Goal: Task Accomplishment & Management: Manage account settings

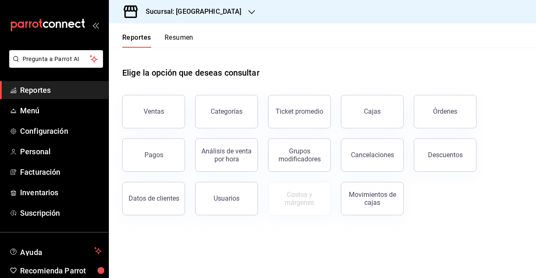
click at [219, 7] on h3 "Sucursal: [GEOGRAPHIC_DATA]" at bounding box center [190, 12] width 103 height 10
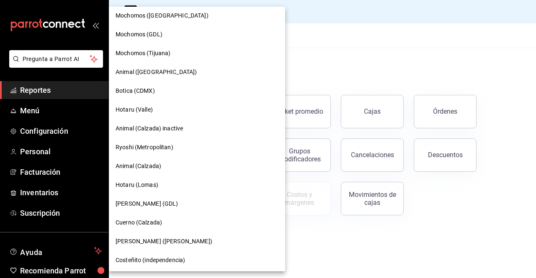
scroll to position [139, 0]
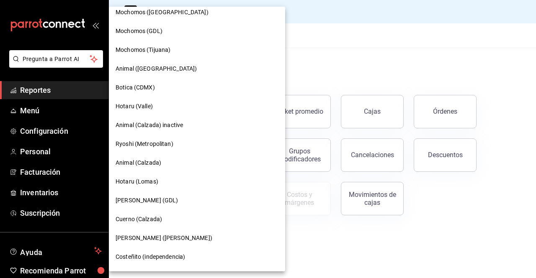
click at [151, 158] on div "Animal (Calzada)" at bounding box center [197, 163] width 176 height 19
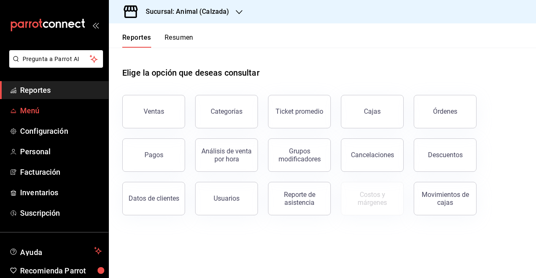
click at [42, 117] on link "Menú" at bounding box center [54, 111] width 108 height 18
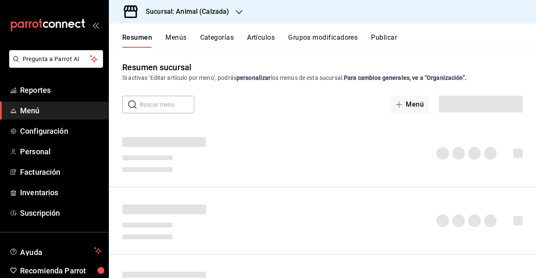
click at [257, 41] on button "Artículos" at bounding box center [261, 40] width 28 height 14
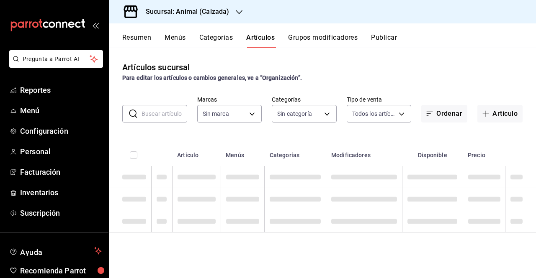
type input "e26472f3-9262-489d-bcba-4c6b034529c7"
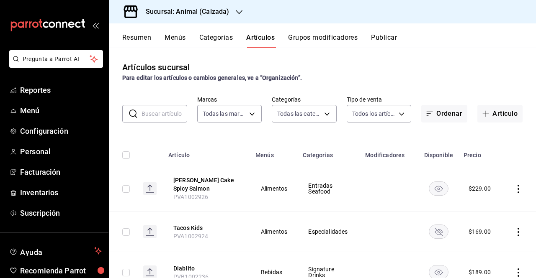
type input "577524a9-a437-43f3-84d2-cf2e6968635f,5d35a5f4-3063-4397-a550-a8f4eca83956,9bcdf…"
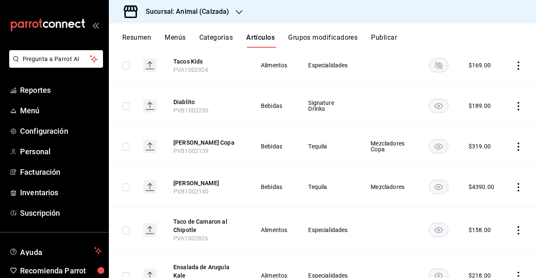
scroll to position [162, 0]
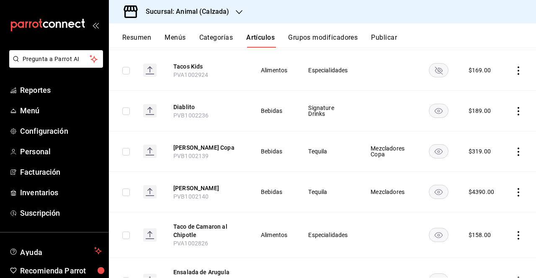
click at [345, 45] on button "Grupos modificadores" at bounding box center [323, 40] width 70 height 14
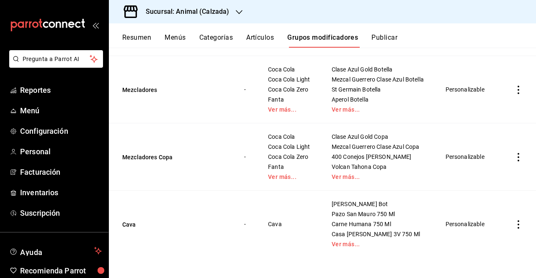
scroll to position [292, 0]
click at [286, 113] on link "Ver más..." at bounding box center [289, 110] width 43 height 6
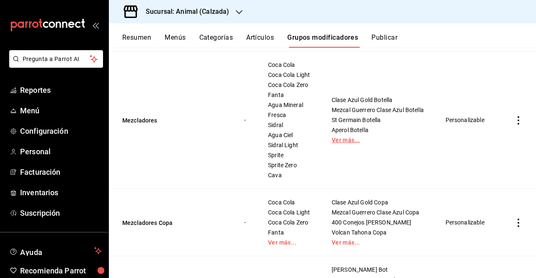
click at [341, 143] on link "Ver más..." at bounding box center [378, 140] width 93 height 6
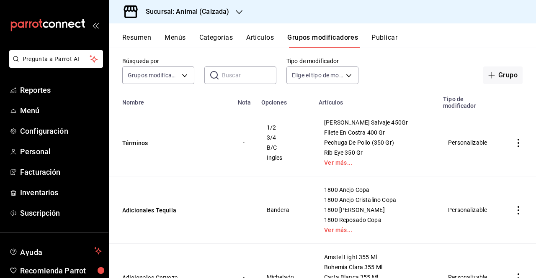
scroll to position [0, 0]
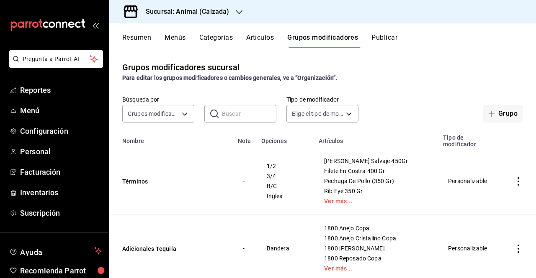
click at [240, 10] on icon "button" at bounding box center [239, 12] width 7 height 7
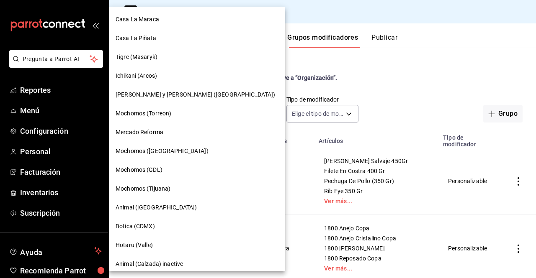
click at [278, 80] on div at bounding box center [268, 139] width 536 height 278
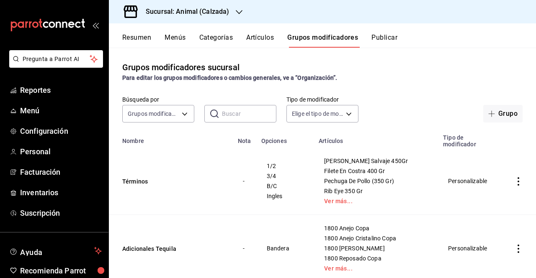
click at [252, 61] on div "Grupos modificadores sucursal Para editar los grupos modificadores o cambios ge…" at bounding box center [322, 163] width 427 height 230
click at [178, 16] on h3 "Sucursal: Animal (Calzada)" at bounding box center [184, 12] width 90 height 10
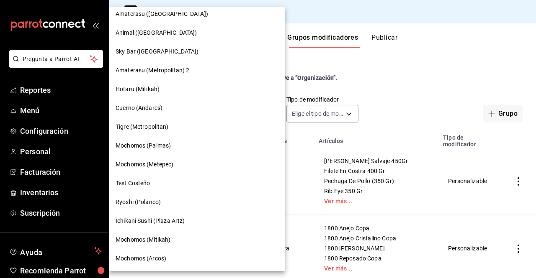
scroll to position [435, 0]
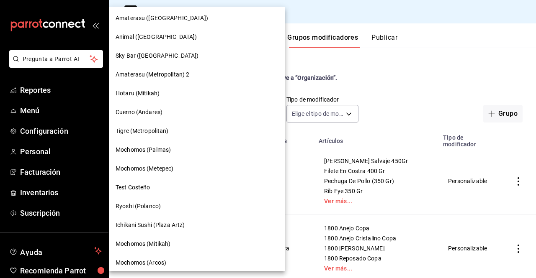
click at [188, 165] on div "Mochomos (Metepec)" at bounding box center [197, 169] width 163 height 9
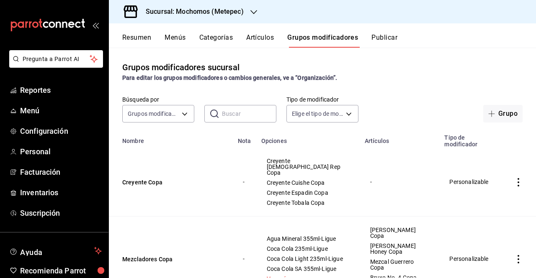
click at [188, 165] on td "Creyente Copa" at bounding box center [171, 182] width 124 height 69
click at [255, 38] on button "Artículos" at bounding box center [260, 40] width 28 height 14
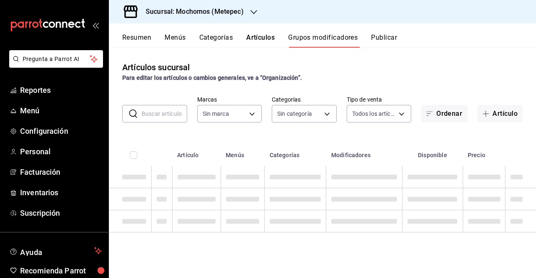
type input "2365f74e-aa6b-4392-bdf2-72765591bddf"
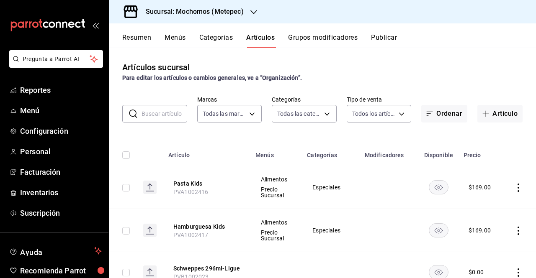
type input "c9cbc288-c827-488d-81f5-370afefb1912,46081463-7037-4dd2-a9ab-e56ff6a8fa7c,bf958…"
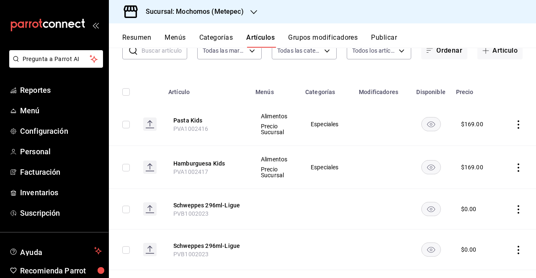
click at [183, 55] on input "text" at bounding box center [165, 50] width 46 height 17
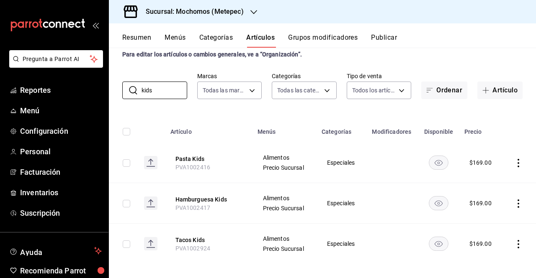
scroll to position [29, 0]
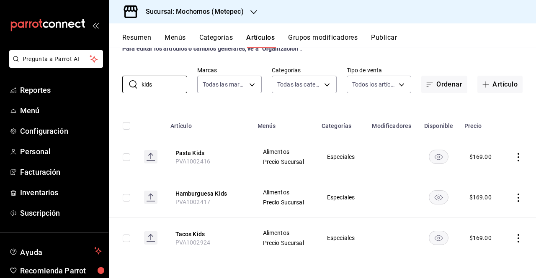
type input "kids"
click at [529, 95] on div "Artículos sucursal Para editar los artículos o cambios generales, ve a “Organiz…" at bounding box center [322, 163] width 427 height 230
click at [232, 8] on h3 "Sucursal: Mochomos (Metepec)" at bounding box center [191, 12] width 105 height 10
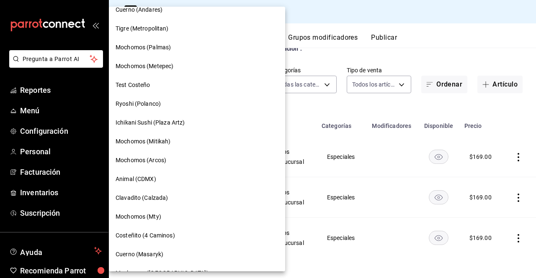
scroll to position [665, 0]
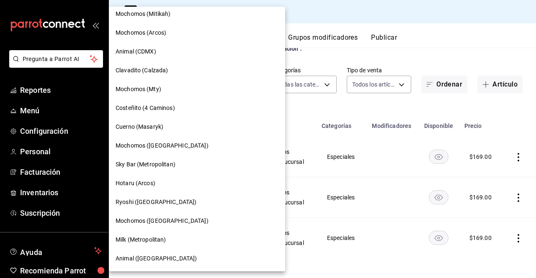
click at [162, 253] on div "Animal ([GEOGRAPHIC_DATA])" at bounding box center [197, 259] width 176 height 19
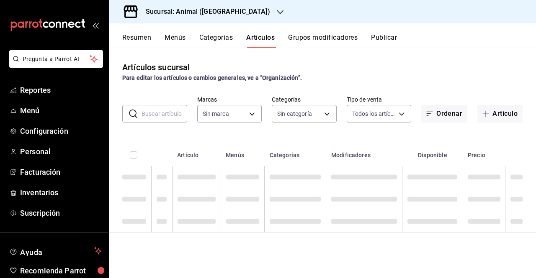
type input "ab590da7-d0c4-47a8-ac4f-44aecaaca930,928f1d8c-49b4-4cad-a5c8-35f7885dcb7c,2440b…"
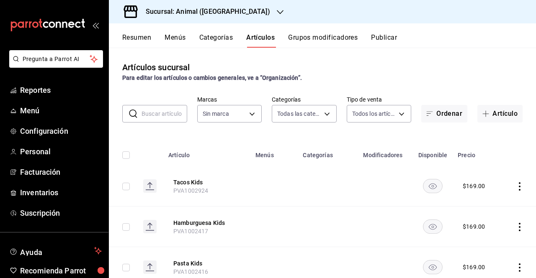
type input "3f39fcdc-c8c4-4fff-883a-47b345d9391c"
click at [188, 184] on button "Tacos Kids" at bounding box center [206, 182] width 67 height 8
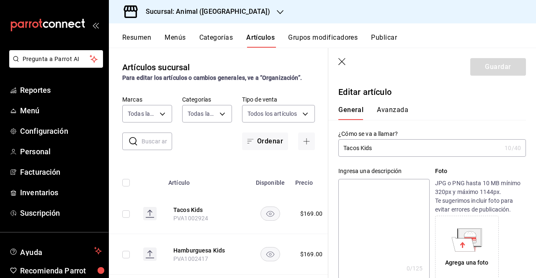
click at [390, 114] on button "Avanzada" at bounding box center [392, 113] width 31 height 14
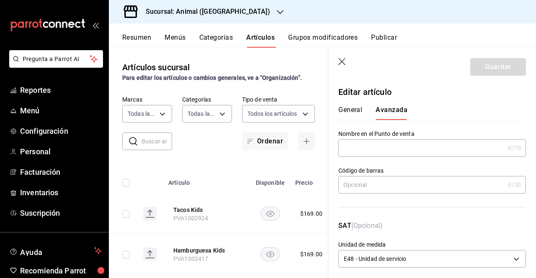
click at [345, 116] on button "General" at bounding box center [350, 113] width 24 height 14
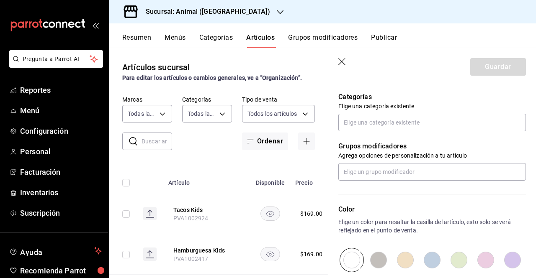
scroll to position [306, 0]
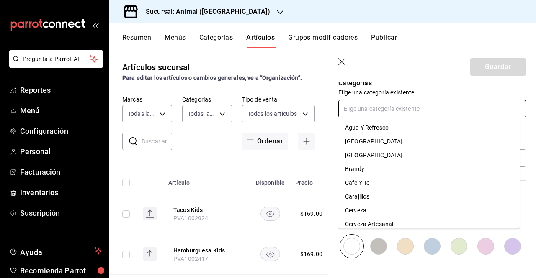
click at [425, 101] on input "text" at bounding box center [432, 109] width 188 height 18
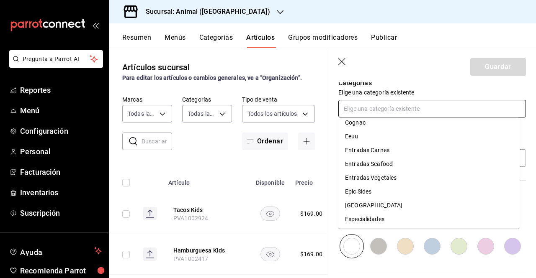
scroll to position [149, 0]
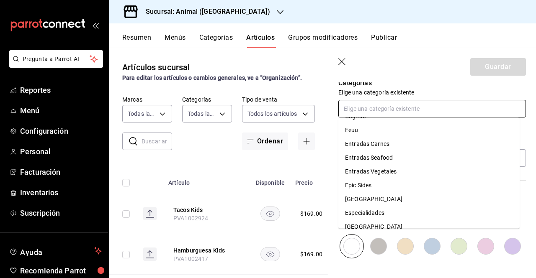
click at [356, 216] on li "Especialidades" at bounding box center [428, 213] width 181 height 14
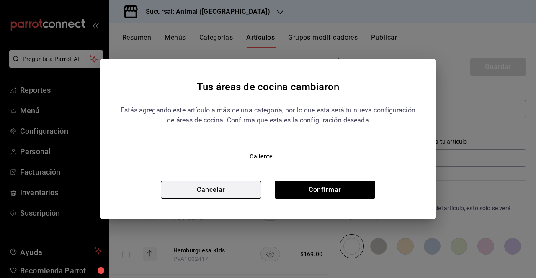
click at [229, 191] on button "Cancelar" at bounding box center [211, 190] width 100 height 18
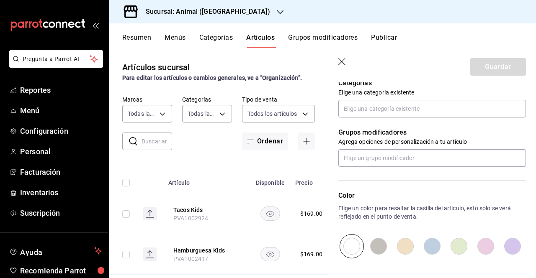
click at [339, 63] on icon "button" at bounding box center [342, 62] width 8 height 8
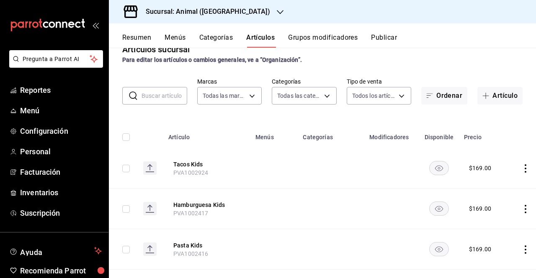
scroll to position [40, 0]
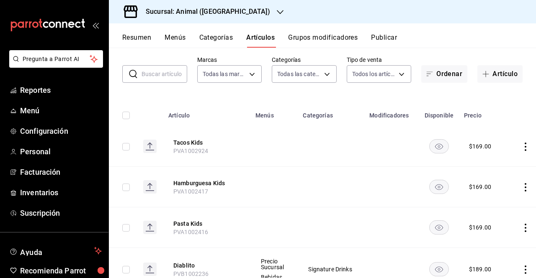
click at [521, 269] on icon "actions" at bounding box center [525, 270] width 8 height 8
click at [319, 163] on div at bounding box center [268, 139] width 536 height 278
click at [232, 8] on div "Sucursal: Animal (St Regis)" at bounding box center [201, 11] width 171 height 23
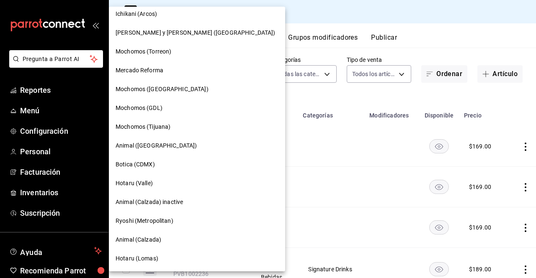
scroll to position [38, 0]
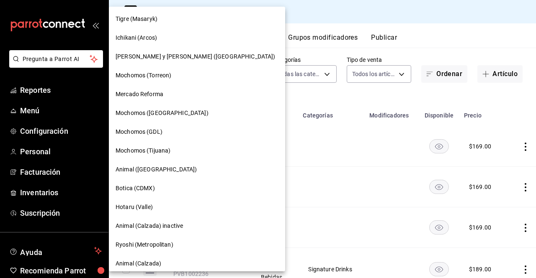
drag, startPoint x: 234, startPoint y: 49, endPoint x: 235, endPoint y: 42, distance: 7.2
click at [235, 42] on div "Casa La Maraca Casa La Piñata Tigre ([GEOGRAPHIC_DATA]) [GEOGRAPHIC_DATA] ([GEO…" at bounding box center [197, 139] width 176 height 265
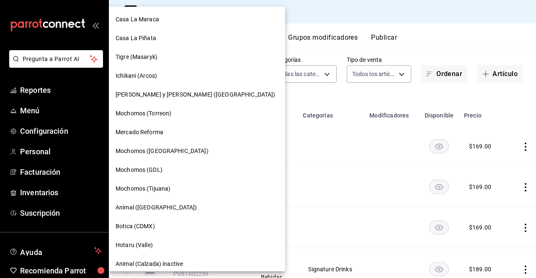
click at [144, 118] on div "Mochomos (Torreon)" at bounding box center [197, 113] width 176 height 19
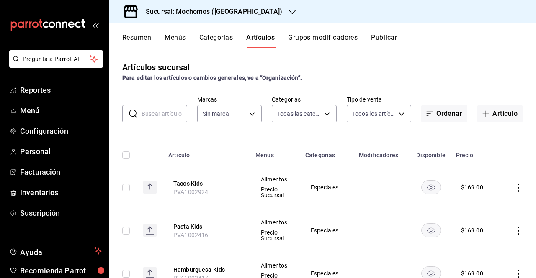
type input "3341872a-5347-4118-8f87-61381635e763,4fab835b-5ce3-44d6-a3b1-a21d3d8a3381,4ccb8…"
type input "c8544d00-0077-49dd-9e07-f6fffff65e49"
click at [243, 17] on div "Sucursal: Mochomos (Torreon)" at bounding box center [207, 11] width 183 height 23
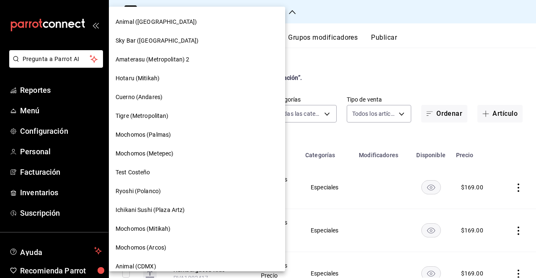
scroll to position [452, 0]
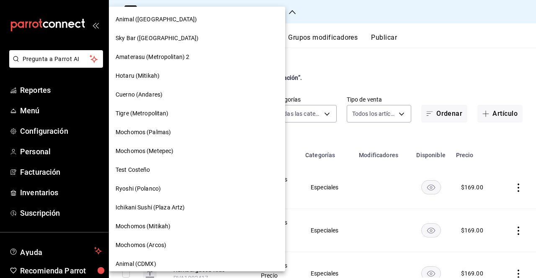
click at [160, 153] on span "Mochomos (Metepec)" at bounding box center [145, 151] width 58 height 9
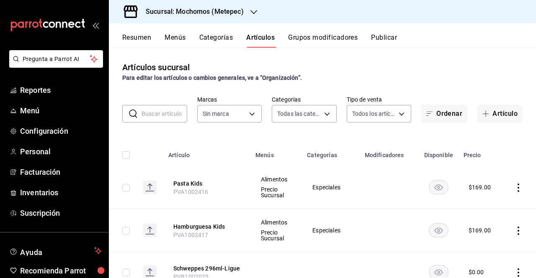
type input "c9cbc288-c827-488d-81f5-370afefb1912,46081463-7037-4dd2-a9ab-e56ff6a8fa7c,bf958…"
type input "2365f74e-aa6b-4392-bdf2-72765591bddf"
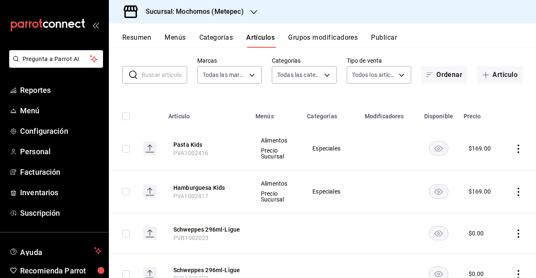
scroll to position [61, 0]
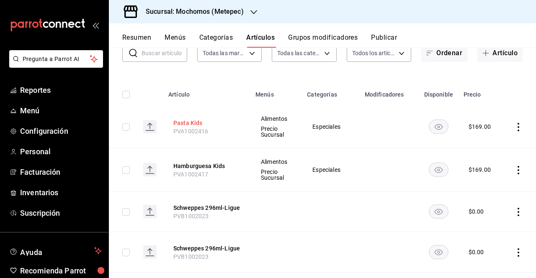
click at [185, 123] on button "Pasta Kids" at bounding box center [206, 123] width 67 height 8
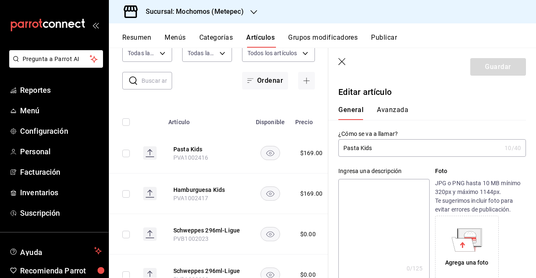
click at [402, 113] on button "Avanzada" at bounding box center [392, 113] width 31 height 14
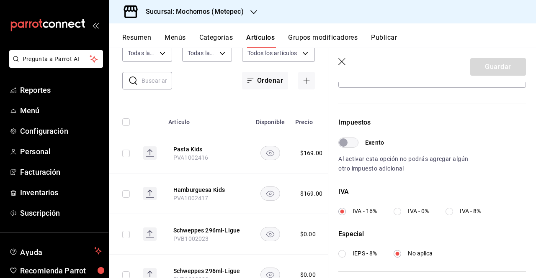
scroll to position [312, 0]
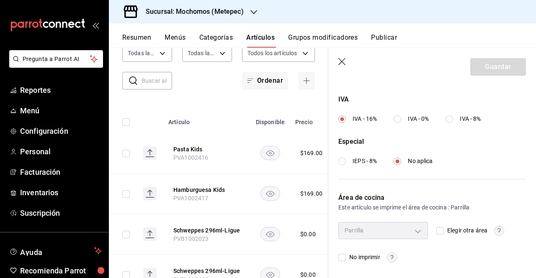
click at [444, 234] on span "Elegir otra área" at bounding box center [466, 231] width 44 height 9
click at [441, 234] on input "Elegir otra área" at bounding box center [440, 231] width 8 height 8
checkbox input "true"
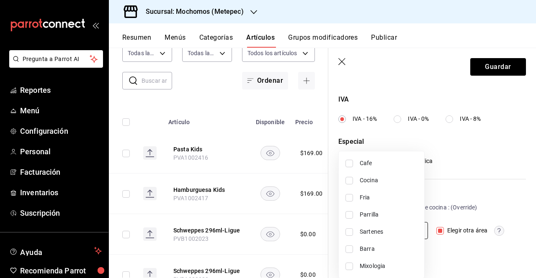
click at [415, 227] on body "Pregunta a Parrot AI Reportes Menú Configuración Personal Facturación Inventari…" at bounding box center [268, 139] width 536 height 278
click at [383, 233] on span "Sartenes" at bounding box center [389, 232] width 58 height 9
type input "2b2b42cd-aaf3-4573-935a-4d53f3ca653d"
checkbox input "true"
drag, startPoint x: 536, startPoint y: 193, endPoint x: 536, endPoint y: 208, distance: 15.1
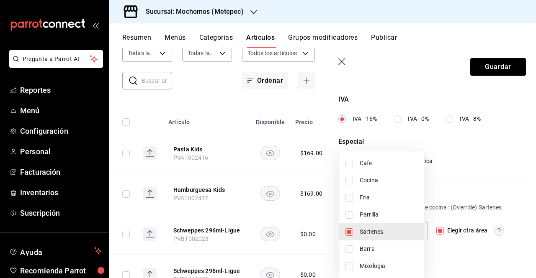
click at [536, 208] on div at bounding box center [268, 139] width 536 height 278
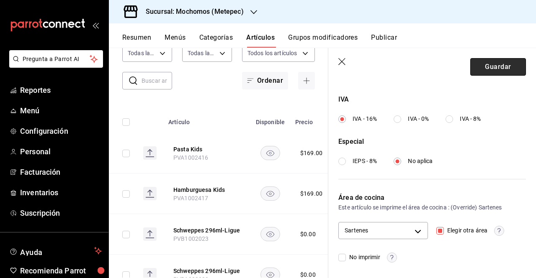
click at [481, 65] on button "Guardar" at bounding box center [498, 67] width 56 height 18
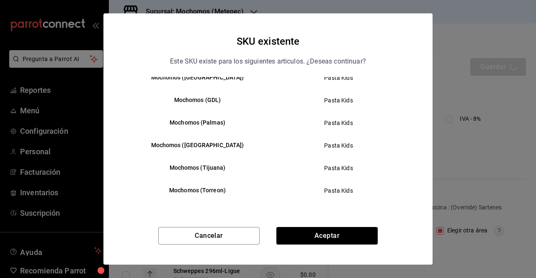
scroll to position [214, 0]
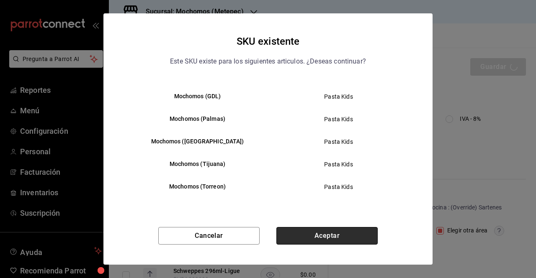
click at [349, 232] on button "Aceptar" at bounding box center [326, 236] width 101 height 18
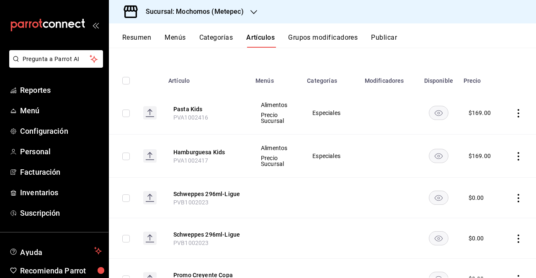
scroll to position [96, 0]
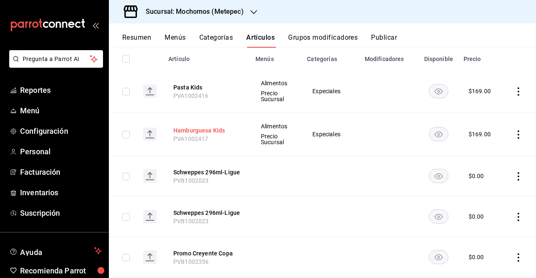
click at [208, 130] on button "Hamburguesa Kids" at bounding box center [206, 130] width 67 height 8
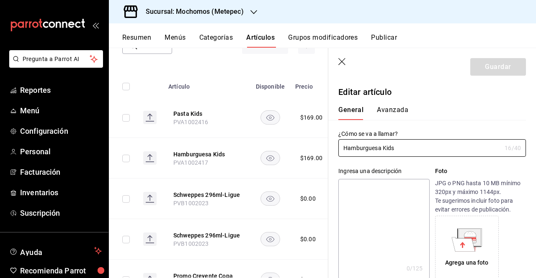
click at [386, 116] on button "Avanzada" at bounding box center [392, 113] width 31 height 14
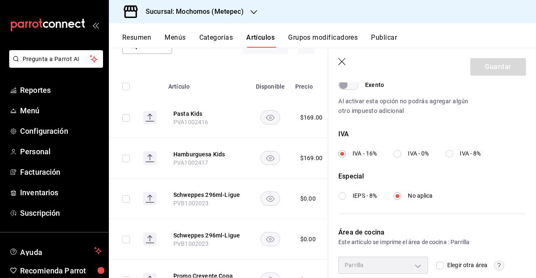
scroll to position [312, 0]
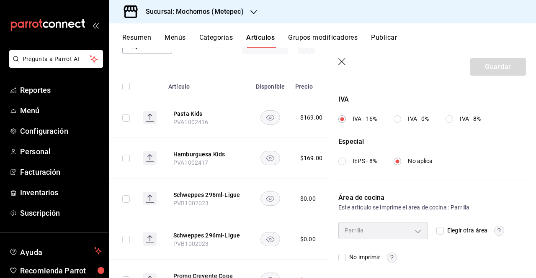
click at [444, 229] on span "Elegir otra área" at bounding box center [466, 231] width 44 height 9
click at [444, 229] on input "Elegir otra área" at bounding box center [440, 231] width 8 height 8
checkbox input "true"
click at [411, 229] on body "Pregunta a Parrot AI Reportes Menú Configuración Personal Facturación Inventari…" at bounding box center [268, 139] width 536 height 278
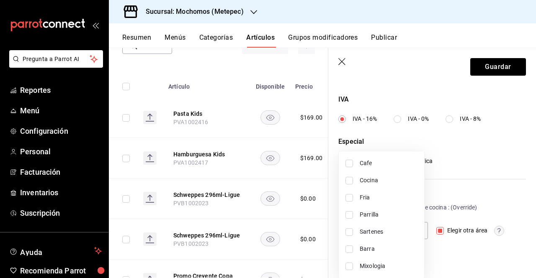
click at [390, 235] on span "Sartenes" at bounding box center [389, 232] width 58 height 9
type input "2b2b42cd-aaf3-4573-935a-4d53f3ca653d"
checkbox input "true"
click at [512, 213] on div at bounding box center [268, 139] width 536 height 278
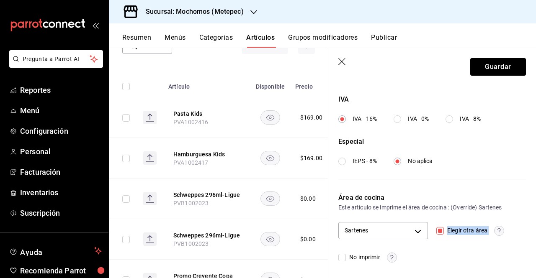
drag, startPoint x: 528, startPoint y: 209, endPoint x: 532, endPoint y: 225, distance: 16.5
click at [532, 225] on section "Guardar Editar artículo General Avanzada ¿Cómo se va a llamar? Hamburguesa Kids…" at bounding box center [432, 163] width 208 height 230
click at [500, 64] on button "Guardar" at bounding box center [498, 67] width 56 height 18
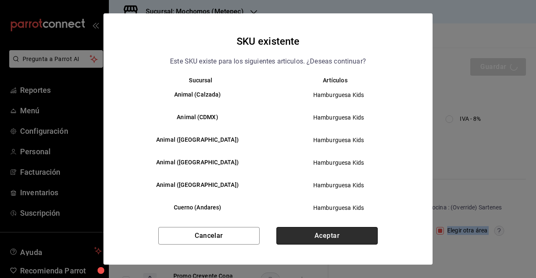
click at [323, 240] on button "Aceptar" at bounding box center [326, 236] width 101 height 18
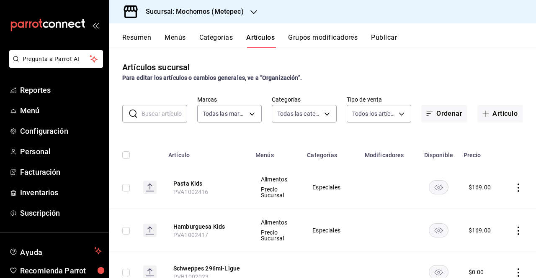
click at [149, 121] on input "text" at bounding box center [165, 114] width 46 height 17
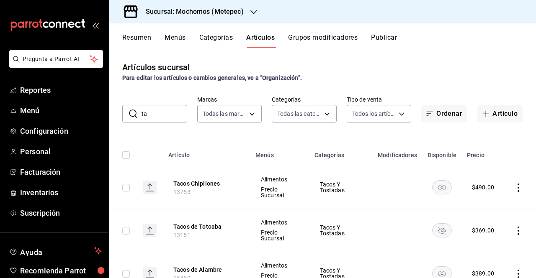
type input "t"
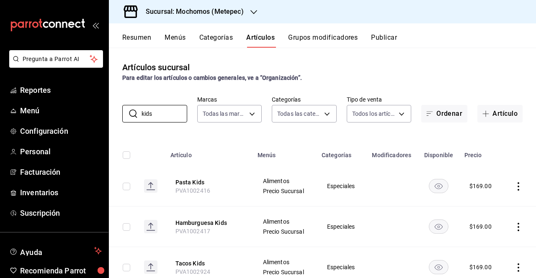
scroll to position [29, 0]
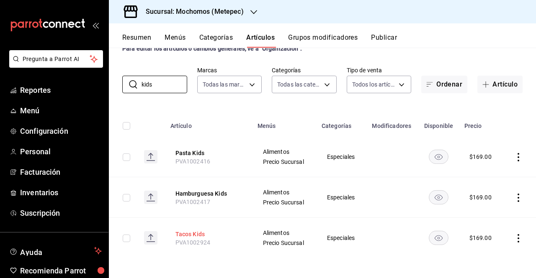
type input "kids"
click at [191, 234] on button "Tacos Kids" at bounding box center [208, 234] width 67 height 8
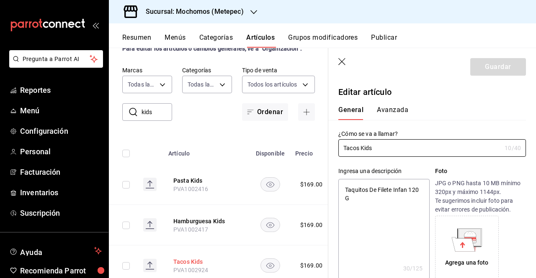
type textarea "x"
type input "$169.00"
click at [398, 115] on button "Avanzada" at bounding box center [392, 113] width 31 height 14
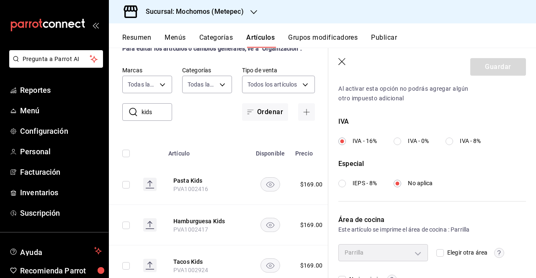
scroll to position [312, 0]
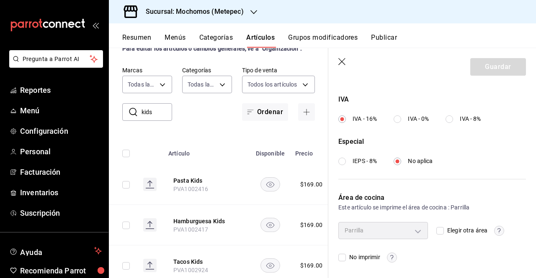
click at [430, 232] on div "Parrilla fd357f88-1a1f-445b-b06c-8b8f65ece9a9 Elegir otra área No imprimir" at bounding box center [432, 242] width 188 height 40
click at [436, 232] on input "Elegir otra área" at bounding box center [440, 231] width 8 height 8
checkbox input "true"
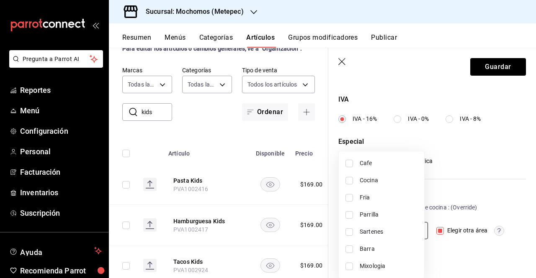
click at [412, 231] on body "Pregunta a Parrot AI Reportes Menú Configuración Personal Facturación Inventari…" at bounding box center [268, 139] width 536 height 278
click at [391, 232] on span "Sartenes" at bounding box center [389, 232] width 58 height 9
type input "2b2b42cd-aaf3-4573-935a-4d53f3ca653d"
checkbox input "true"
click at [534, 206] on div at bounding box center [268, 139] width 536 height 278
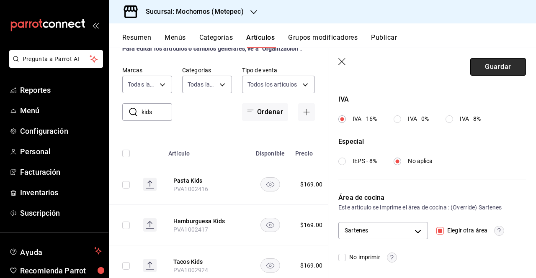
click at [492, 70] on button "Guardar" at bounding box center [498, 67] width 56 height 18
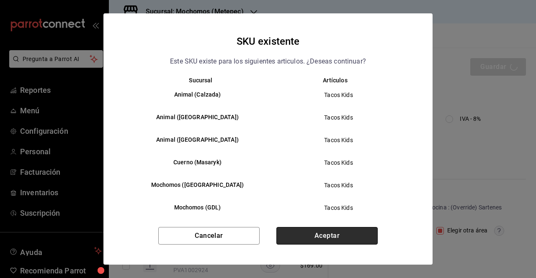
click at [340, 240] on button "Aceptar" at bounding box center [326, 236] width 101 height 18
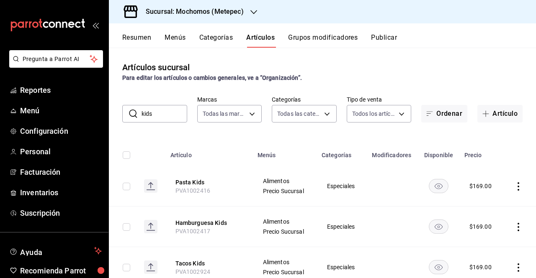
click at [386, 42] on button "Publicar" at bounding box center [384, 40] width 26 height 14
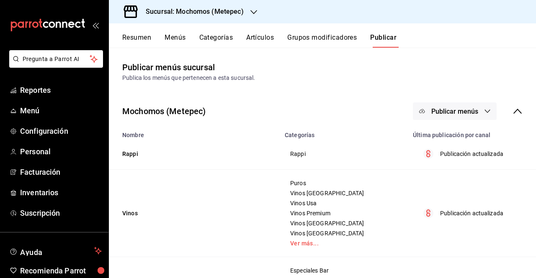
click at [475, 98] on div "Mochomos (Metepec) Publicar menús" at bounding box center [322, 111] width 427 height 31
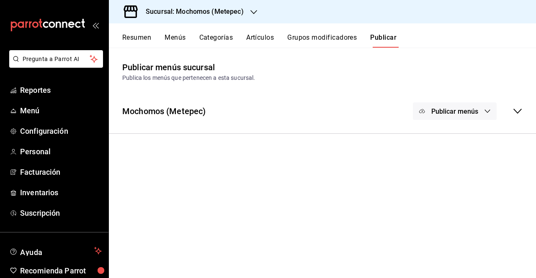
click at [474, 109] on span "Publicar menús" at bounding box center [454, 112] width 47 height 8
click at [510, 112] on div at bounding box center [268, 139] width 536 height 278
click at [516, 112] on icon at bounding box center [517, 111] width 8 height 5
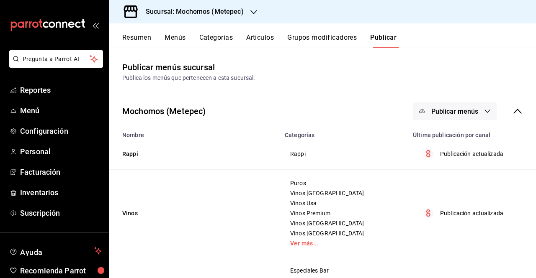
click at [476, 112] on button "Publicar menús" at bounding box center [455, 112] width 84 height 18
click at [458, 144] on li "Punto de venta" at bounding box center [448, 138] width 77 height 23
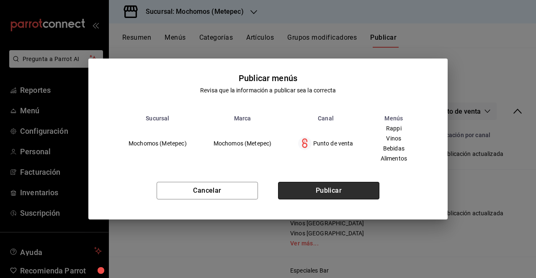
click at [325, 200] on button "Publicar" at bounding box center [328, 191] width 101 height 18
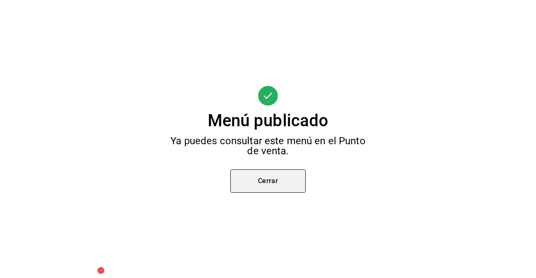
click at [242, 187] on button "Cerrar" at bounding box center [267, 181] width 75 height 23
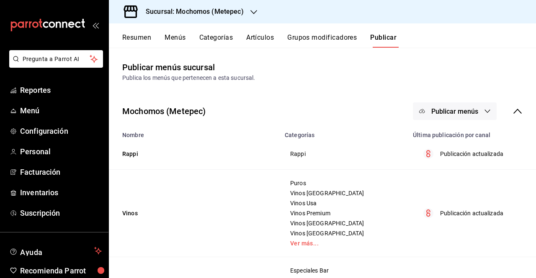
click at [171, 32] on div "Resumen Menús Categorías Artículos Grupos modificadores Publicar" at bounding box center [322, 35] width 427 height 24
click at [175, 37] on button "Menús" at bounding box center [175, 40] width 21 height 14
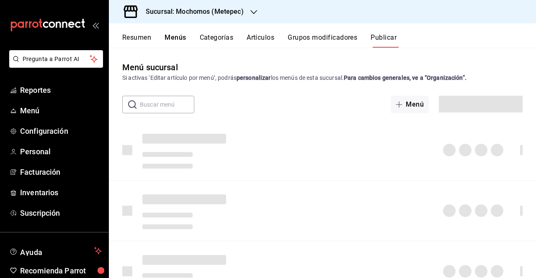
click at [225, 41] on button "Categorías" at bounding box center [217, 40] width 34 height 14
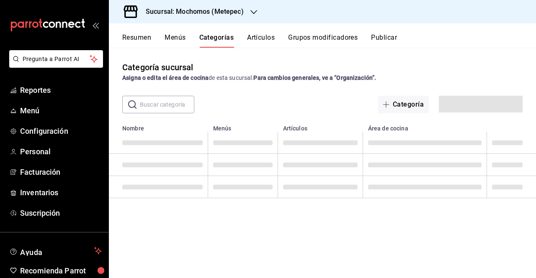
click at [255, 36] on button "Artículos" at bounding box center [261, 40] width 28 height 14
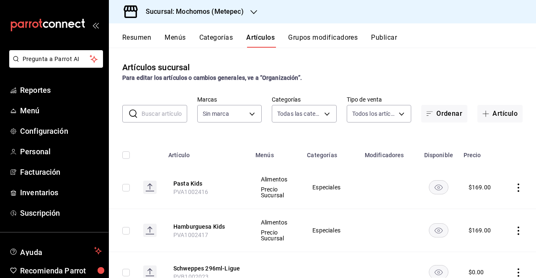
type input "c9cbc288-c827-488d-81f5-370afefb1912,46081463-7037-4dd2-a9ab-e56ff6a8fa7c,bf958…"
type input "2365f74e-aa6b-4392-bdf2-72765591bddf"
click at [253, 8] on div at bounding box center [253, 12] width 7 height 9
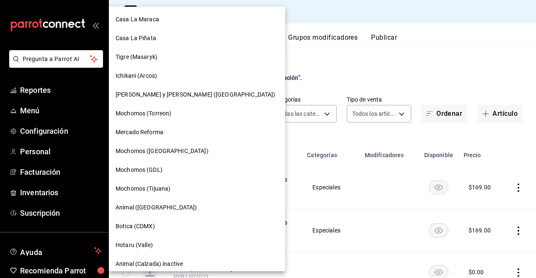
click at [173, 59] on div "Tigre (Masaryk)" at bounding box center [197, 57] width 163 height 9
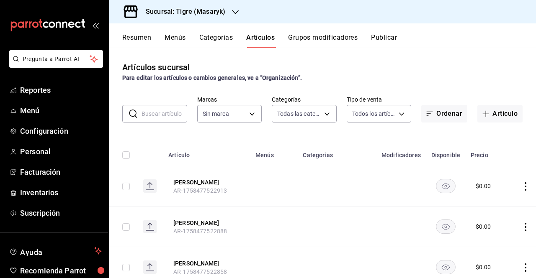
type input "7cd27861-1019-4265-ada8-0a6349b72ebc,77c47ebf-2aa7-4ca3-900f-d4e8133ed13d,d84ff…"
type input "0f86158e-2edf-4eb8-b958-7d07c808eb5c"
type input "7cd27861-1019-4265-ada8-0a6349b72ebc,77c47ebf-2aa7-4ca3-900f-d4e8133ed13d,d84ff…"
click at [228, 16] on div "Sucursal: Tigre (Masaryk)" at bounding box center [179, 11] width 126 height 23
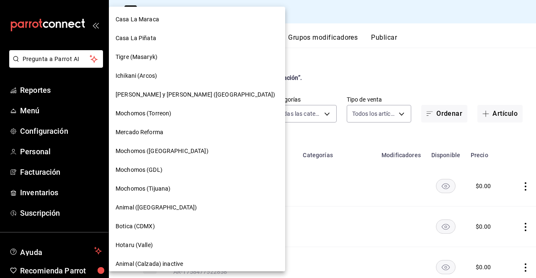
type input "0f86158e-2edf-4eb8-b958-7d07c808eb5c"
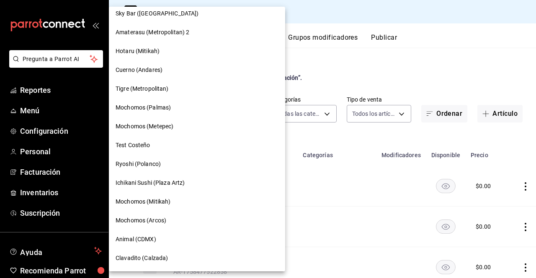
scroll to position [479, 0]
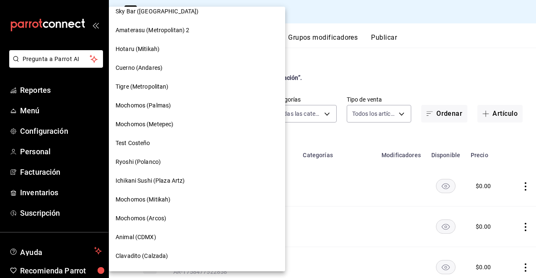
click at [170, 121] on span "Mochomos (Metepec)" at bounding box center [145, 124] width 58 height 9
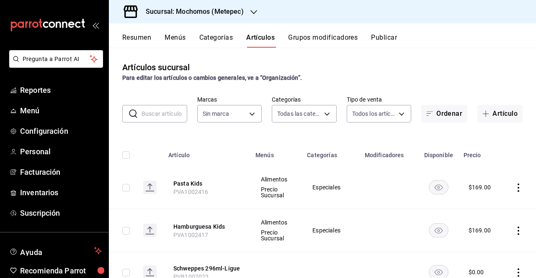
type input "c9cbc288-c827-488d-81f5-370afefb1912,46081463-7037-4dd2-a9ab-e56ff6a8fa7c,bf958…"
type input "2365f74e-aa6b-4392-bdf2-72765591bddf"
click at [249, 17] on div "Sucursal: Mochomos (Metepec)" at bounding box center [188, 11] width 145 height 23
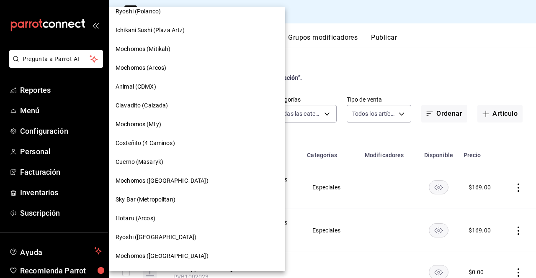
scroll to position [617, 0]
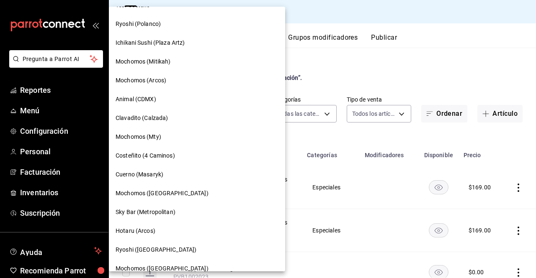
drag, startPoint x: 241, startPoint y: 218, endPoint x: 243, endPoint y: 206, distance: 11.4
click at [243, 206] on div at bounding box center [268, 139] width 536 height 278
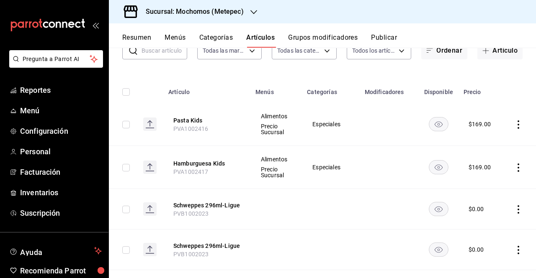
scroll to position [0, 0]
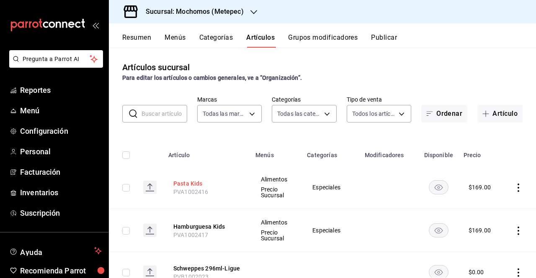
click at [180, 186] on button "Pasta Kids" at bounding box center [206, 184] width 67 height 8
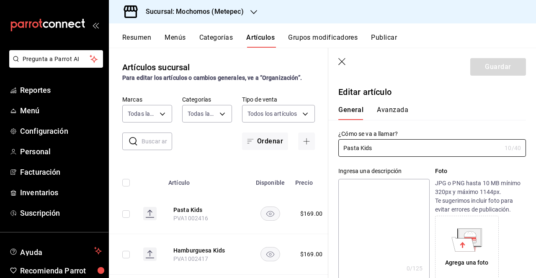
type input "$169.00"
type input "E48"
type input "90101500"
radio input "true"
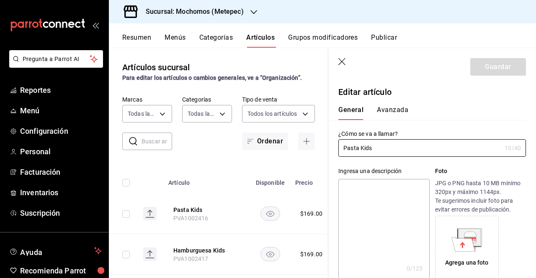
type input "2b2b42cd-aaf3-4573-935a-4d53f3ca653d"
click at [377, 108] on button "Avanzada" at bounding box center [392, 113] width 31 height 14
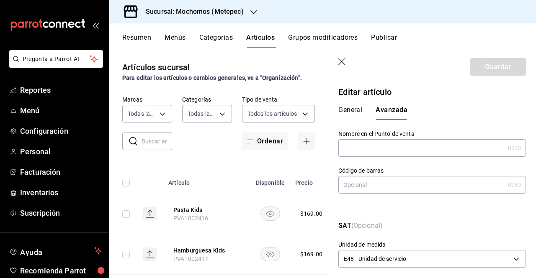
click at [343, 64] on icon "button" at bounding box center [341, 61] width 7 height 7
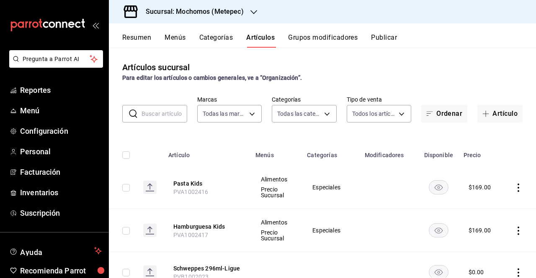
click at [232, 18] on div "Sucursal: Mochomos (Metepec)" at bounding box center [188, 11] width 145 height 23
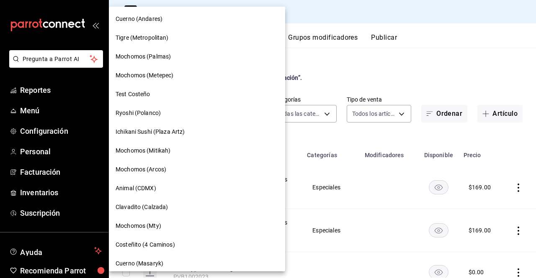
scroll to position [511, 0]
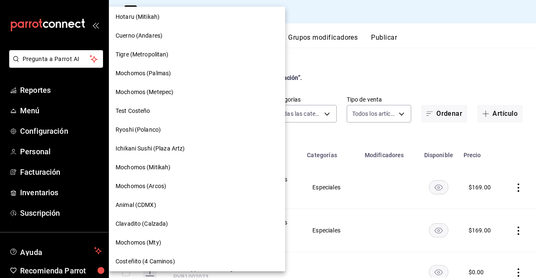
click at [158, 65] on div "Mochomos (Palmas)" at bounding box center [197, 73] width 176 height 19
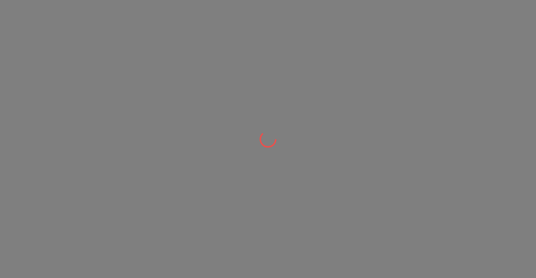
click at [158, 65] on div at bounding box center [268, 139] width 536 height 278
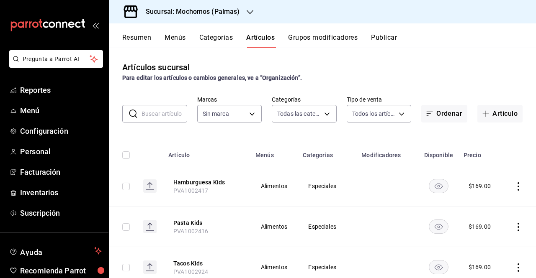
type input "bf8485d7-e0cc-45c4-ab71-007f8ecc3e56,b9965cb2-92ec-4840-853f-0e08f184e216,7b542…"
type input "70f98016-ab90-4f26-81e6-ab4884d8d8a0"
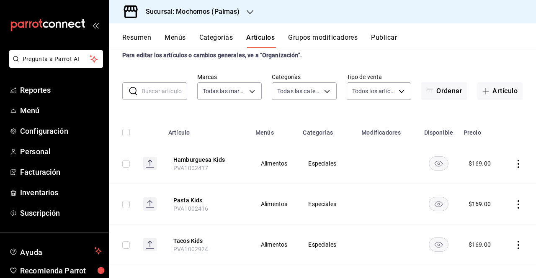
scroll to position [43, 0]
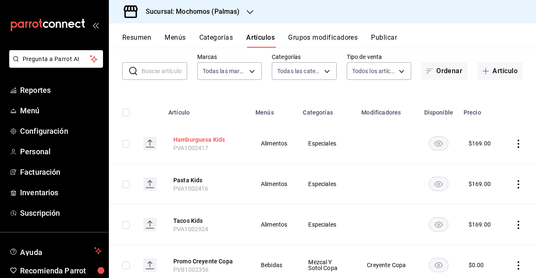
click at [204, 144] on button "Hamburguesa Kids" at bounding box center [206, 140] width 67 height 8
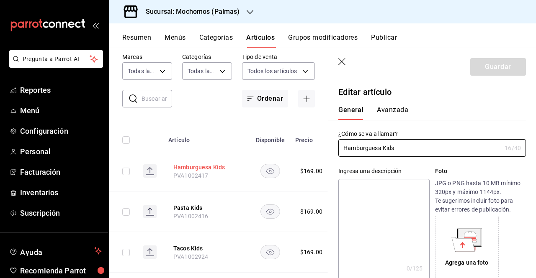
type input "$169.00"
click at [388, 114] on button "Avanzada" at bounding box center [392, 113] width 31 height 14
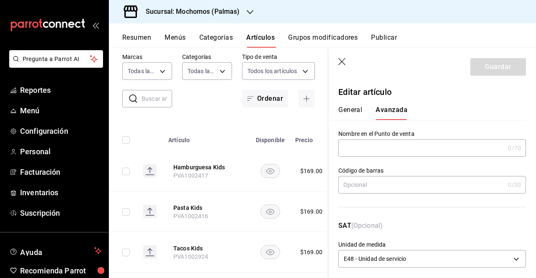
scroll to position [312, 0]
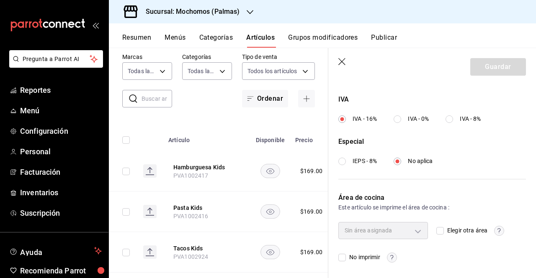
click at [444, 232] on span "Elegir otra área" at bounding box center [466, 231] width 44 height 9
click at [441, 232] on input "Elegir otra área" at bounding box center [440, 231] width 8 height 8
checkbox input "true"
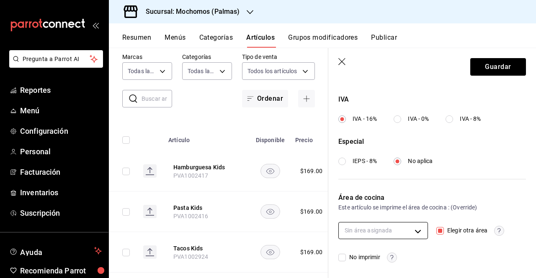
click at [412, 227] on body "Pregunta a Parrot AI Reportes Menú Configuración Personal Facturación Inventari…" at bounding box center [268, 139] width 536 height 278
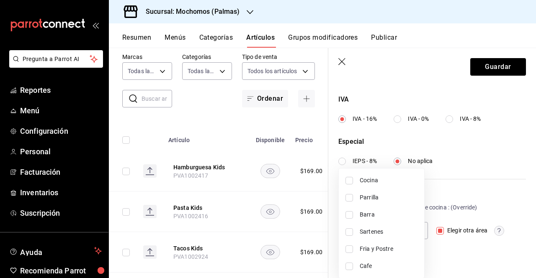
click at [373, 233] on span "Sartenes" at bounding box center [389, 232] width 58 height 9
type input "96cf82b5-26eb-4357-b042-700c82460c37"
checkbox input "true"
click at [450, 257] on div at bounding box center [268, 139] width 536 height 278
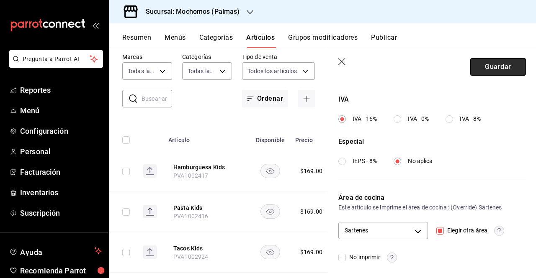
click at [486, 72] on button "Guardar" at bounding box center [498, 67] width 56 height 18
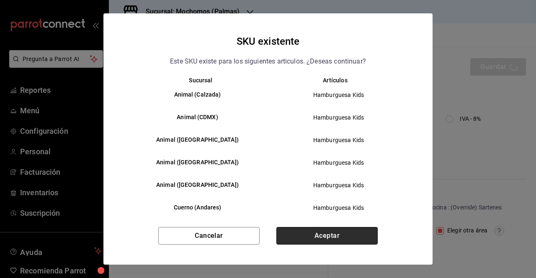
click at [301, 241] on button "Aceptar" at bounding box center [326, 236] width 101 height 18
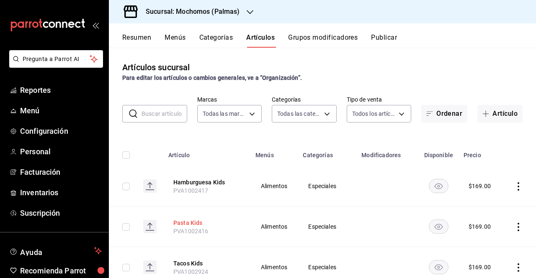
click at [188, 221] on button "Pasta Kids" at bounding box center [206, 223] width 67 height 8
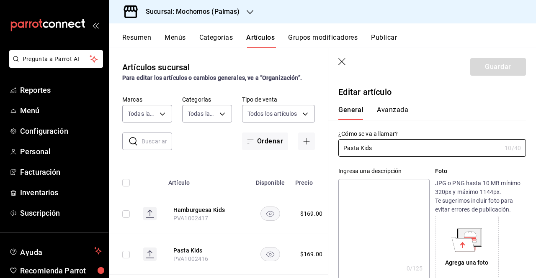
click at [408, 108] on div "General [PERSON_NAME]" at bounding box center [427, 113] width 178 height 14
click at [398, 111] on button "Avanzada" at bounding box center [392, 113] width 31 height 14
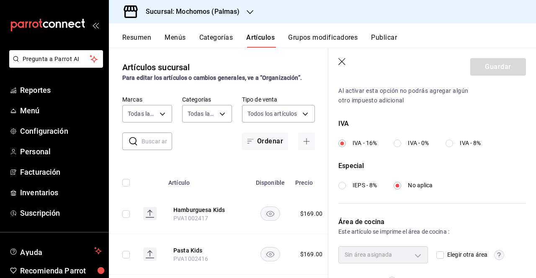
scroll to position [291, 0]
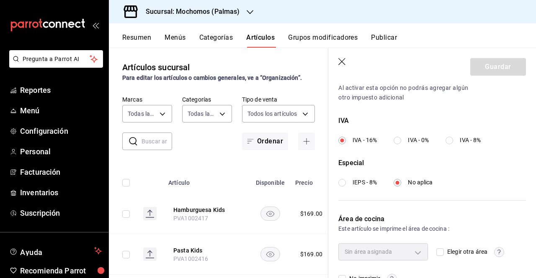
drag, startPoint x: 536, startPoint y: 229, endPoint x: 439, endPoint y: 248, distance: 98.5
click at [439, 249] on input "Elegir otra área" at bounding box center [440, 253] width 8 height 8
checkbox input "true"
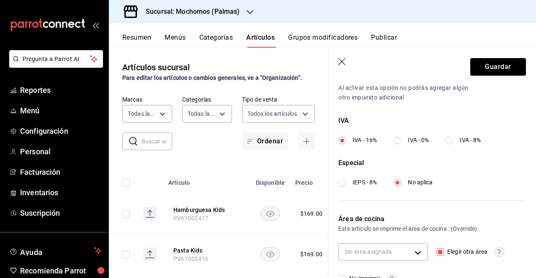
scroll to position [312, 0]
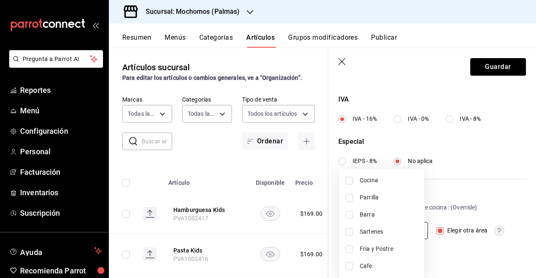
click at [411, 226] on body "Pregunta a Parrot AI Reportes Menú Configuración Personal Facturación Inventari…" at bounding box center [268, 139] width 536 height 278
click at [386, 231] on span "Sartenes" at bounding box center [389, 232] width 58 height 9
type input "96cf82b5-26eb-4357-b042-700c82460c37"
checkbox input "true"
click at [525, 231] on div at bounding box center [268, 139] width 536 height 278
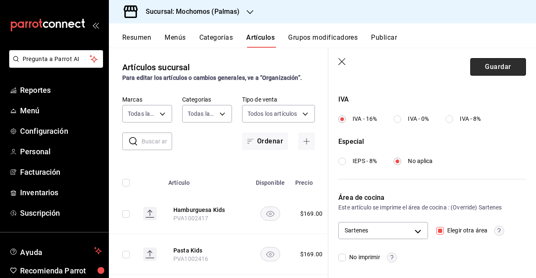
click at [486, 61] on button "Guardar" at bounding box center [498, 67] width 56 height 18
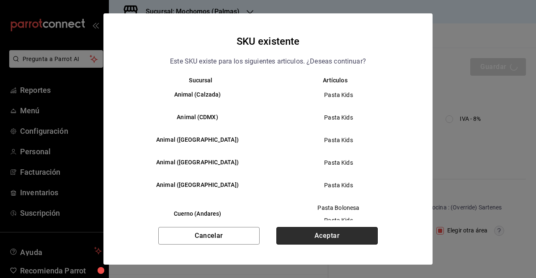
click at [336, 237] on button "Aceptar" at bounding box center [326, 236] width 101 height 18
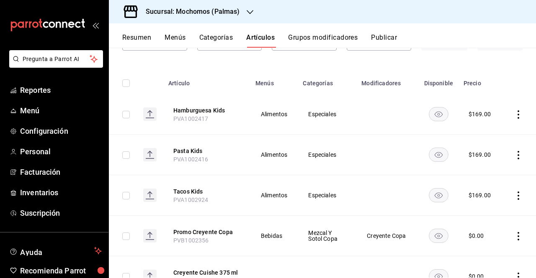
scroll to position [71, 0]
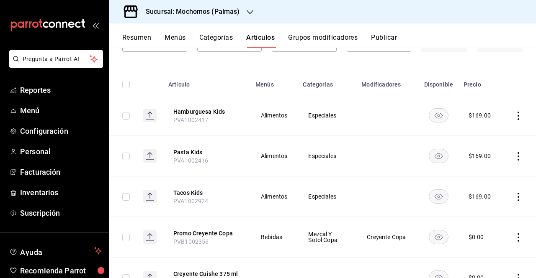
click at [195, 187] on th "Tacos Kids PVA1002924" at bounding box center [206, 197] width 87 height 41
click at [193, 189] on button "Tacos Kids" at bounding box center [206, 193] width 67 height 8
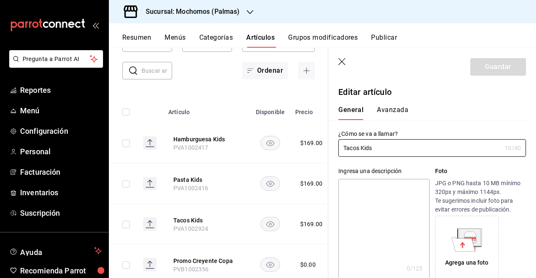
type input "$169.00"
type input "E48"
type input "90101500"
radio input "true"
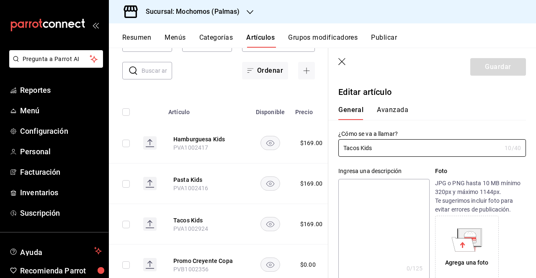
click at [392, 111] on button "Avanzada" at bounding box center [392, 113] width 31 height 14
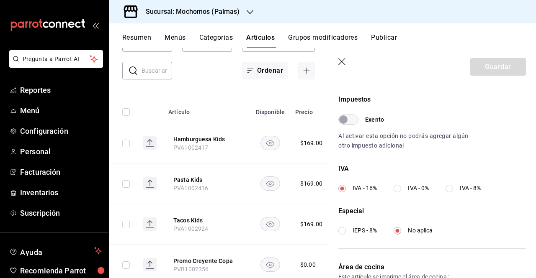
scroll to position [312, 0]
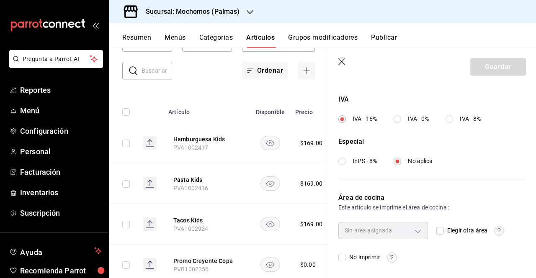
click at [439, 229] on input "Elegir otra área" at bounding box center [440, 231] width 8 height 8
checkbox input "true"
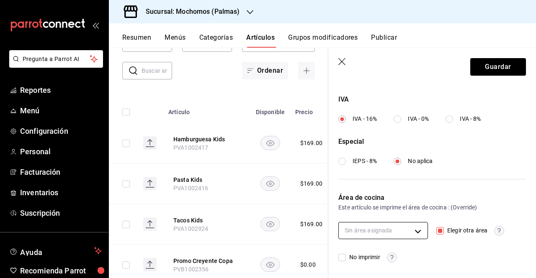
click at [416, 232] on body "Pregunta a Parrot AI Reportes Menú Configuración Personal Facturación Inventari…" at bounding box center [268, 139] width 536 height 278
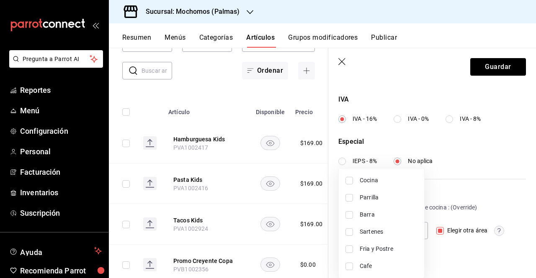
click at [381, 230] on span "Sartenes" at bounding box center [389, 232] width 58 height 9
type input "96cf82b5-26eb-4357-b042-700c82460c37"
checkbox input "true"
click at [505, 183] on div at bounding box center [268, 139] width 536 height 278
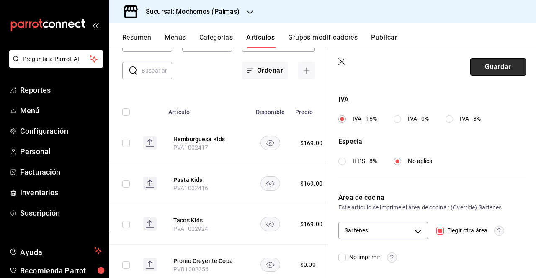
click at [487, 70] on button "Guardar" at bounding box center [498, 67] width 56 height 18
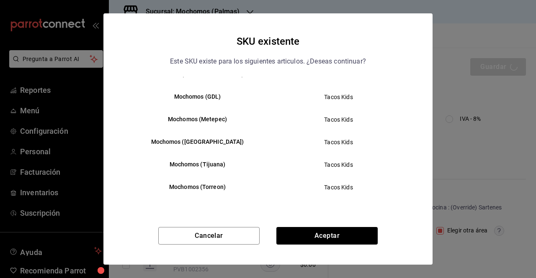
scroll to position [111, 0]
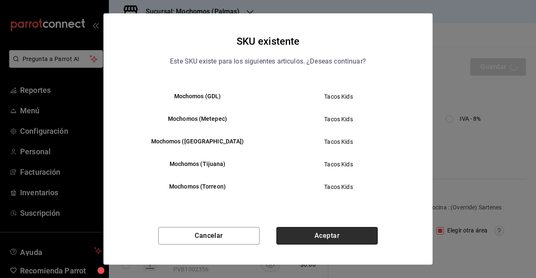
click at [339, 228] on button "Aceptar" at bounding box center [326, 236] width 101 height 18
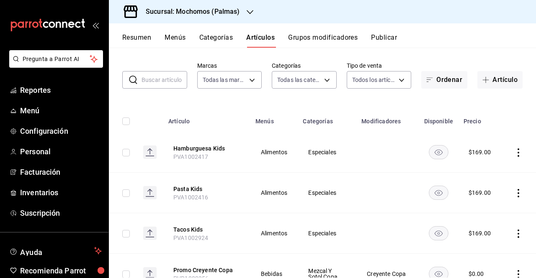
scroll to position [54, 0]
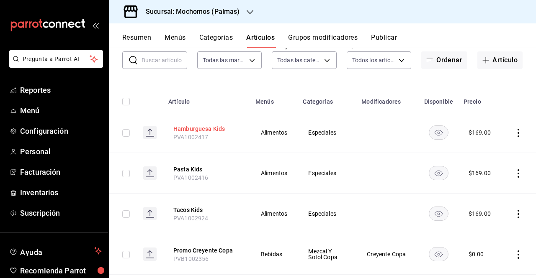
click at [206, 125] on button "Hamburguesa Kids" at bounding box center [206, 129] width 67 height 8
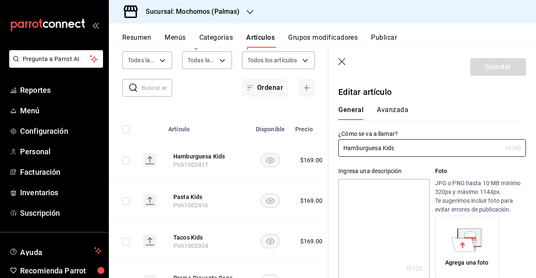
type input "$169.00"
type input "E48"
type input "90101500"
radio input "true"
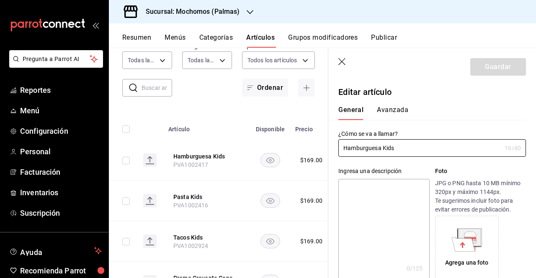
type input "96cf82b5-26eb-4357-b042-700c82460c37"
click at [396, 116] on button "Avanzada" at bounding box center [392, 113] width 31 height 14
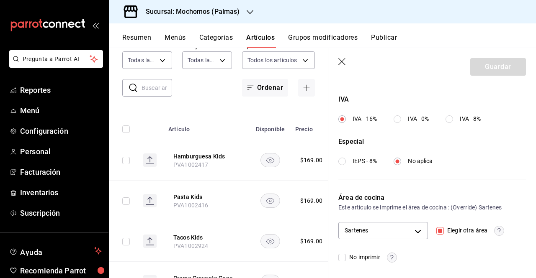
scroll to position [100, 0]
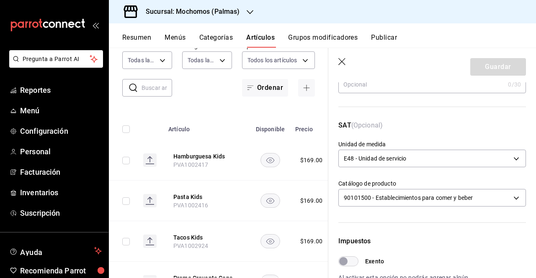
click at [343, 63] on icon "button" at bounding box center [341, 61] width 7 height 7
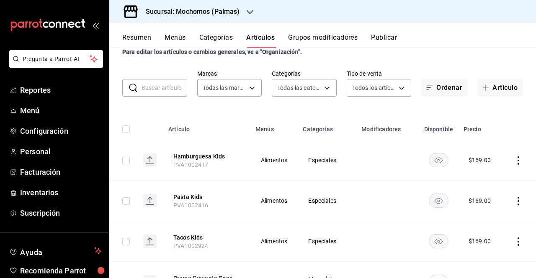
click at [380, 43] on button "Publicar" at bounding box center [384, 40] width 26 height 14
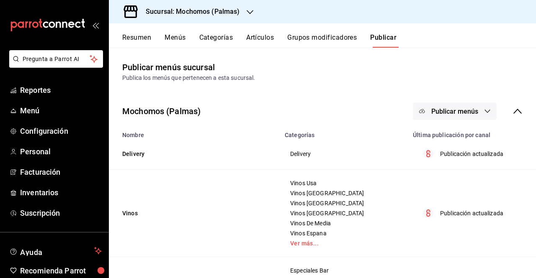
click at [458, 99] on div "Mochomos (Palmas) Publicar menús" at bounding box center [322, 111] width 427 height 31
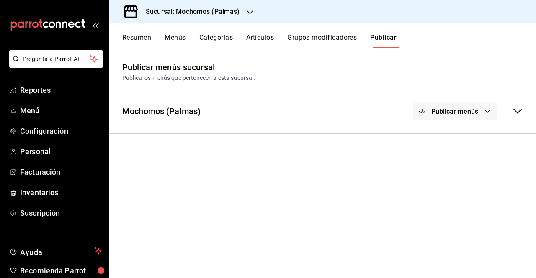
click at [459, 101] on div "Mochomos (Palmas) Publicar menús" at bounding box center [322, 111] width 427 height 31
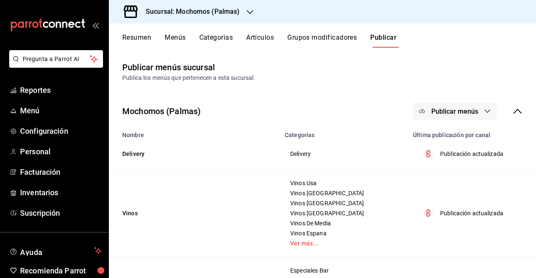
click at [484, 113] on icon "button" at bounding box center [487, 111] width 7 height 7
click at [463, 141] on span "Punto de venta" at bounding box center [460, 138] width 40 height 9
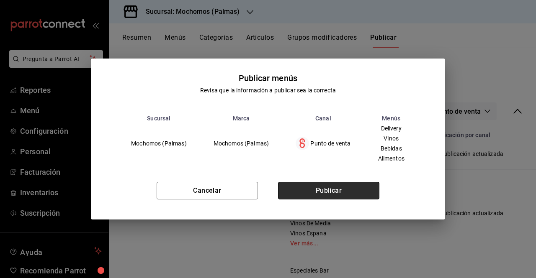
click at [335, 199] on button "Publicar" at bounding box center [328, 191] width 101 height 18
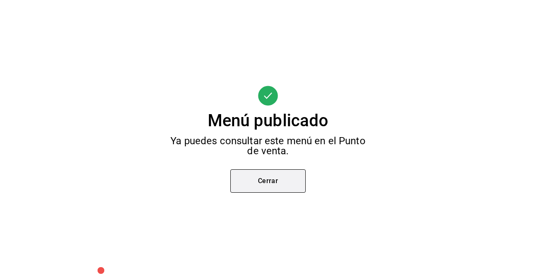
click at [279, 182] on button "Cerrar" at bounding box center [267, 181] width 75 height 23
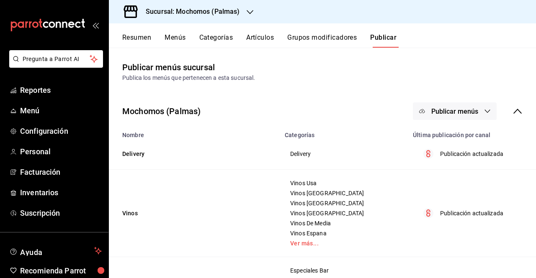
click at [236, 21] on div "Sucursal: Mochomos (Palmas)" at bounding box center [186, 11] width 141 height 23
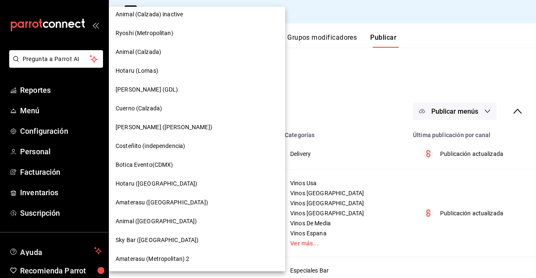
scroll to position [264, 0]
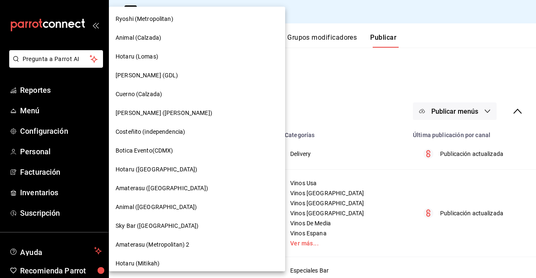
click at [233, 134] on div "Costeñito (independencia)" at bounding box center [197, 132] width 176 height 19
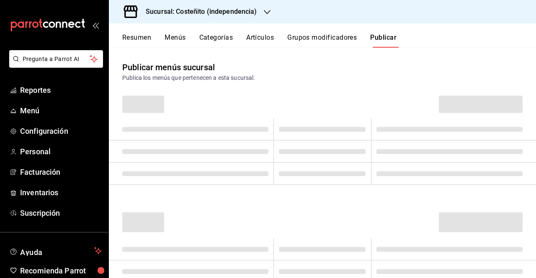
click at [240, 22] on div "Sucursal: Costeñito (independencia)" at bounding box center [195, 11] width 158 height 23
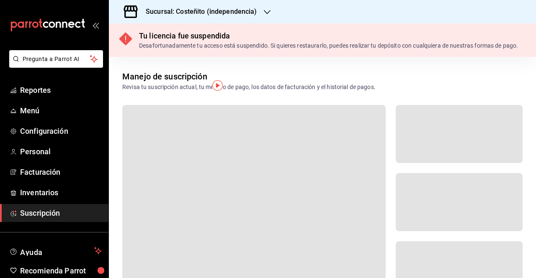
click at [253, 18] on div "Sucursal: Costeñito (independencia)" at bounding box center [195, 11] width 158 height 23
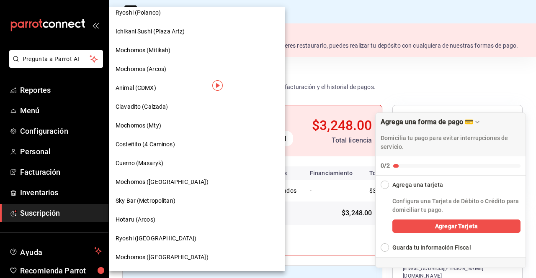
scroll to position [634, 0]
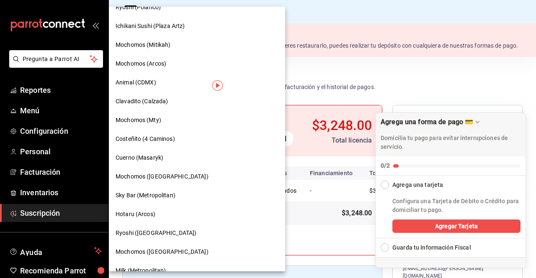
click at [159, 180] on span "Mochomos ([GEOGRAPHIC_DATA])" at bounding box center [162, 177] width 93 height 9
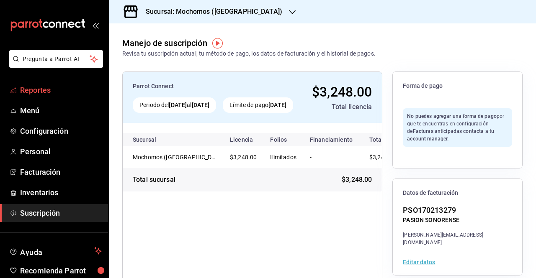
click at [45, 94] on span "Reportes" at bounding box center [61, 90] width 82 height 11
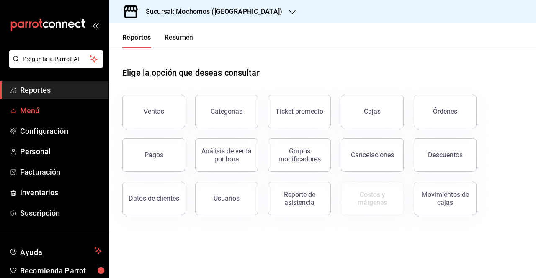
click at [37, 118] on link "Menú" at bounding box center [54, 111] width 108 height 18
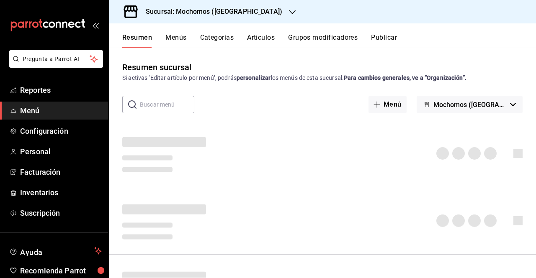
click at [250, 36] on button "Artículos" at bounding box center [261, 40] width 28 height 14
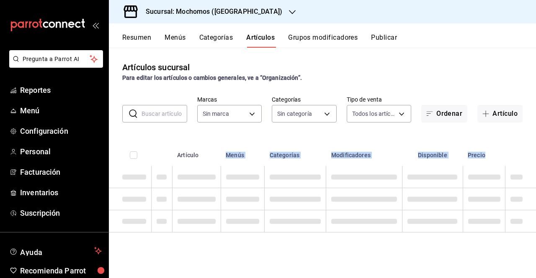
drag, startPoint x: 206, startPoint y: 141, endPoint x: 237, endPoint y: 185, distance: 54.1
click at [237, 185] on table "Artículo Menús Categorías Modificadores Disponible Precio" at bounding box center [322, 185] width 427 height 93
type input "65eb7388-82e4-42fa-8caf-680550c77e6f"
drag, startPoint x: 243, startPoint y: 198, endPoint x: 270, endPoint y: 244, distance: 53.1
click at [270, 244] on div "Artículos sucursal Para editar los artículos o cambios generales, ve a “Organiz…" at bounding box center [322, 163] width 427 height 230
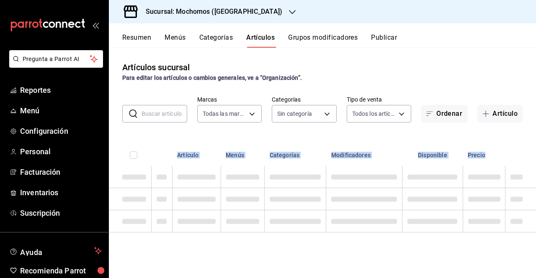
type input "357a9704-c999-4c63-af81-0c25438b67b5,a93eec79-672f-49c2-b1cd-14f211909374,5e983…"
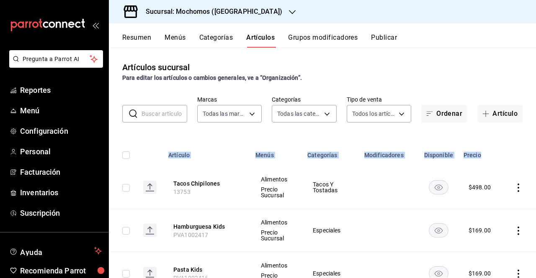
click at [219, 141] on th "Artículo" at bounding box center [206, 152] width 87 height 27
click at [161, 122] on input "text" at bounding box center [165, 114] width 46 height 17
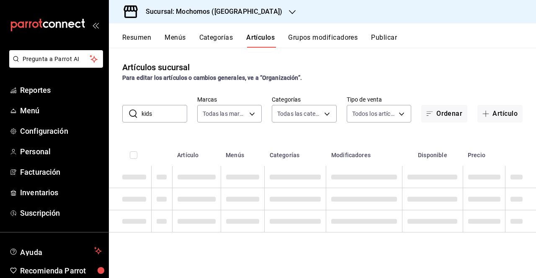
type input "kids"
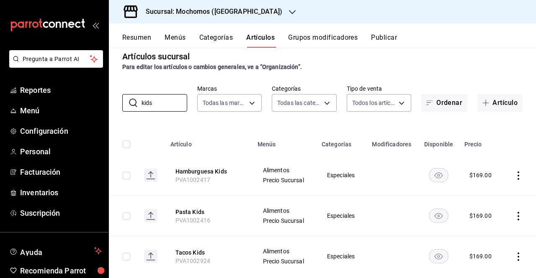
scroll to position [29, 0]
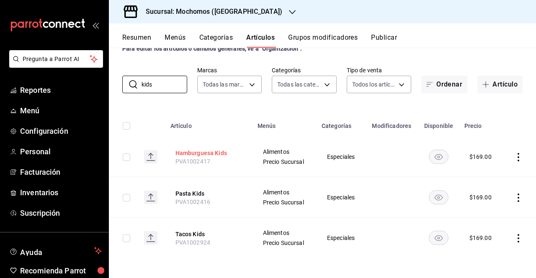
click at [222, 154] on button "Hamburguesa Kids" at bounding box center [208, 153] width 67 height 8
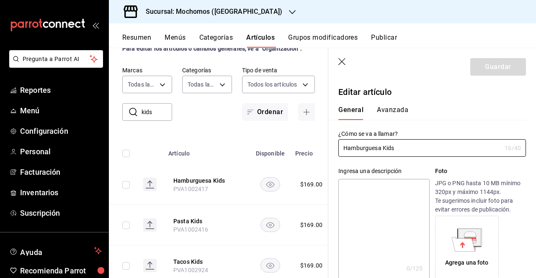
type input "$169.00"
click at [387, 111] on button "Avanzada" at bounding box center [392, 113] width 31 height 14
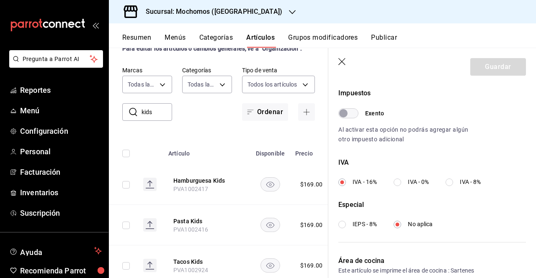
scroll to position [301, 0]
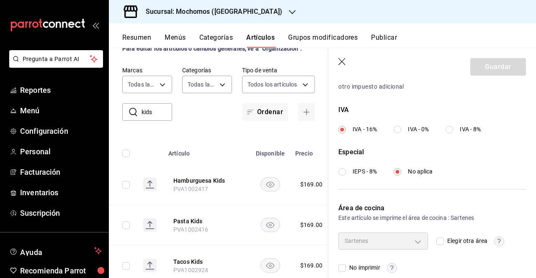
click at [442, 233] on div "Elegir otra área" at bounding box center [481, 241] width 90 height 17
click at [436, 238] on input "Elegir otra área" at bounding box center [440, 242] width 8 height 8
checkbox input "true"
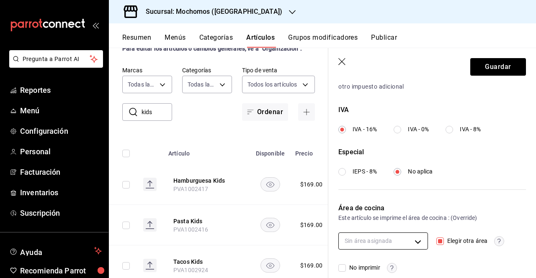
click at [416, 243] on body "Pregunta a Parrot AI Reportes Menú Configuración Personal Facturación Inventari…" at bounding box center [268, 139] width 536 height 278
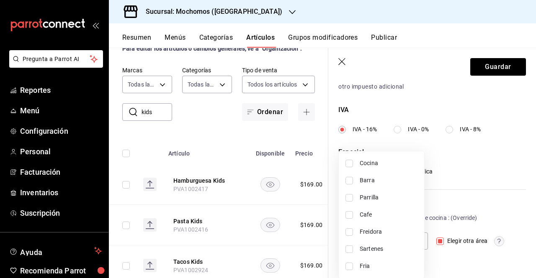
click at [377, 252] on span "Sartenes" at bounding box center [389, 249] width 58 height 9
type input "ae9f510e-be6b-4558-b659-d588d581ae31"
checkbox input "true"
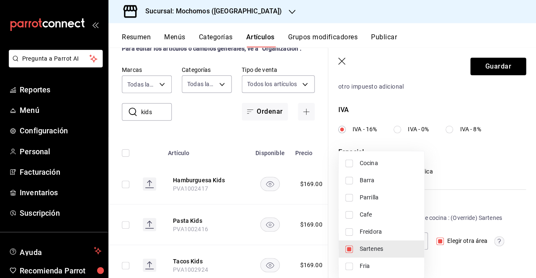
scroll to position [0, 0]
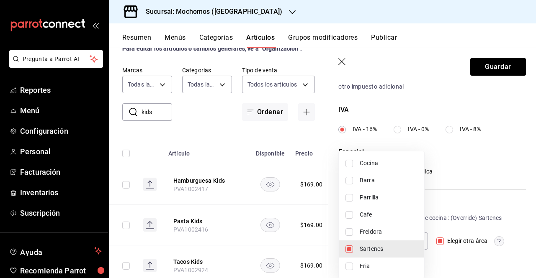
drag, startPoint x: 533, startPoint y: 211, endPoint x: 533, endPoint y: 250, distance: 38.9
click at [533, 250] on div at bounding box center [268, 139] width 536 height 278
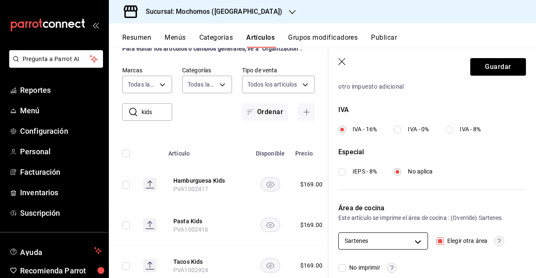
scroll to position [312, 0]
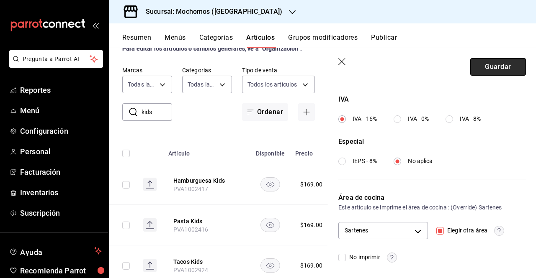
click at [486, 71] on button "Guardar" at bounding box center [498, 67] width 56 height 18
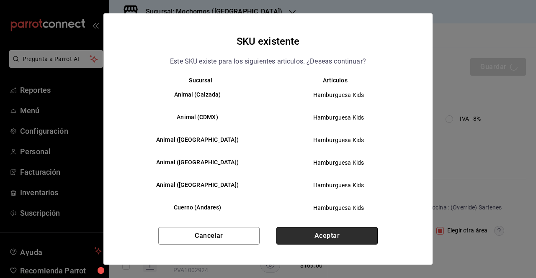
click at [322, 239] on button "Aceptar" at bounding box center [326, 236] width 101 height 18
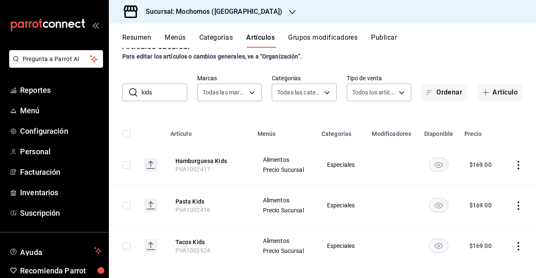
scroll to position [29, 0]
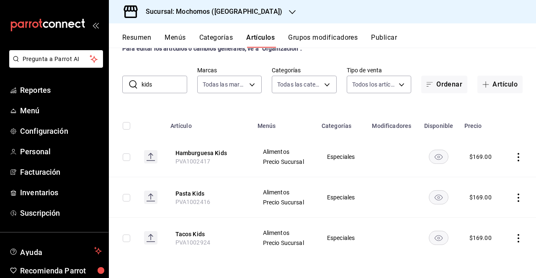
click at [173, 192] on th "Pasta Kids PVA1002416" at bounding box center [208, 198] width 87 height 41
click at [193, 198] on th "Pasta Kids PVA1002416" at bounding box center [208, 198] width 87 height 41
click at [194, 196] on button "Pasta Kids" at bounding box center [208, 194] width 67 height 8
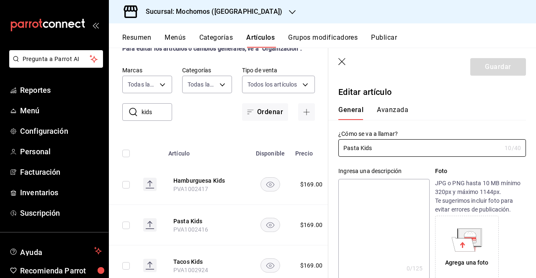
type input "$169.00"
click at [392, 113] on button "Avanzada" at bounding box center [392, 113] width 31 height 14
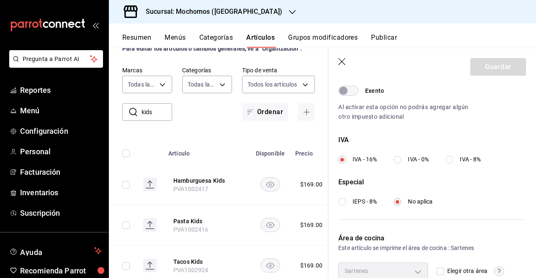
scroll to position [312, 0]
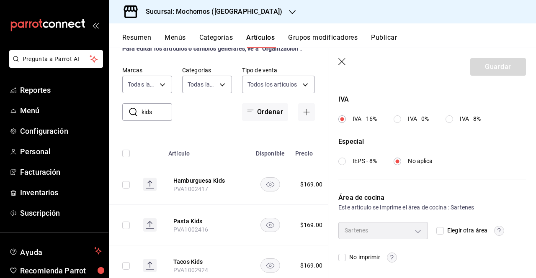
click at [443, 236] on div "Elegir otra área" at bounding box center [481, 230] width 90 height 17
click at [440, 235] on div "Elegir otra área" at bounding box center [481, 230] width 90 height 17
click at [436, 229] on input "Elegir otra área" at bounding box center [440, 231] width 8 height 8
checkbox input "true"
click at [378, 237] on body "Pregunta a Parrot AI Reportes Menú Configuración Personal Facturación Inventari…" at bounding box center [268, 139] width 536 height 278
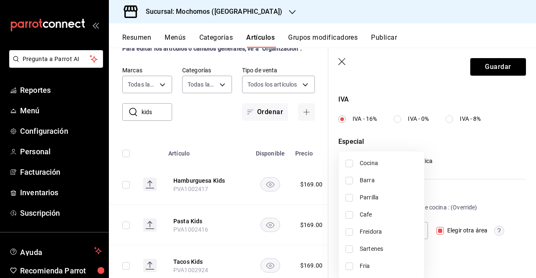
click at [380, 248] on span "Sartenes" at bounding box center [389, 249] width 58 height 9
type input "ae9f510e-be6b-4558-b659-d588d581ae31"
checkbox input "true"
click at [480, 73] on div at bounding box center [268, 139] width 536 height 278
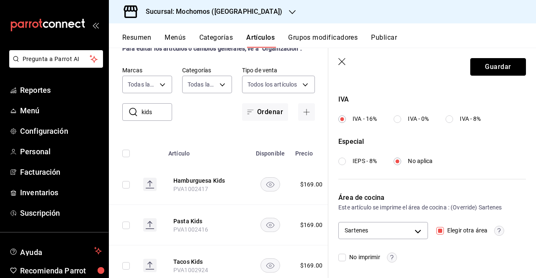
click at [480, 73] on button "Guardar" at bounding box center [498, 67] width 56 height 18
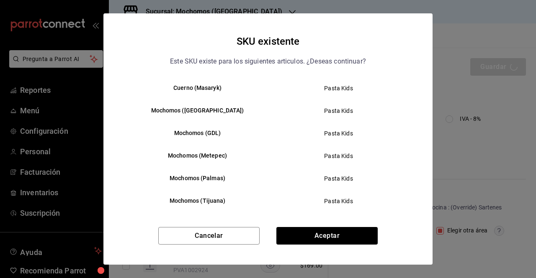
scroll to position [214, 0]
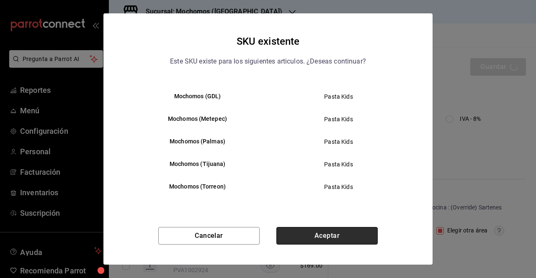
click at [366, 229] on button "Aceptar" at bounding box center [326, 236] width 101 height 18
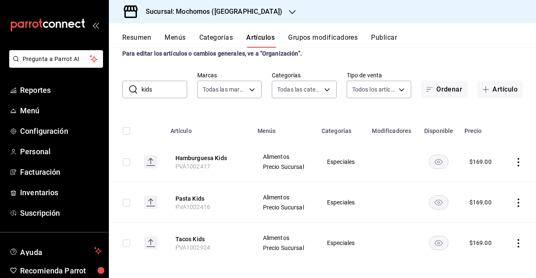
scroll to position [29, 0]
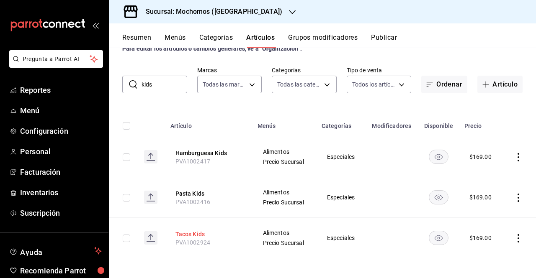
click at [198, 235] on button "Tacos Kids" at bounding box center [208, 234] width 67 height 8
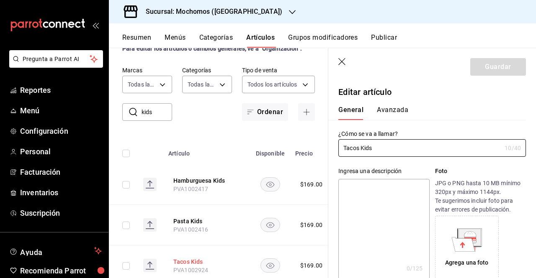
type input "$169.00"
click at [387, 111] on button "Avanzada" at bounding box center [392, 113] width 31 height 14
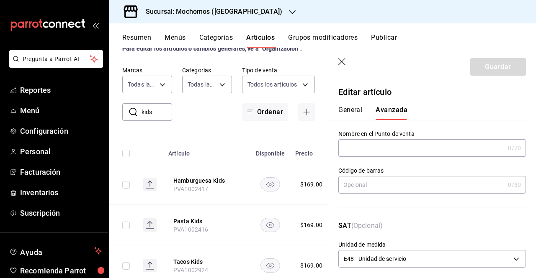
scroll to position [312, 0]
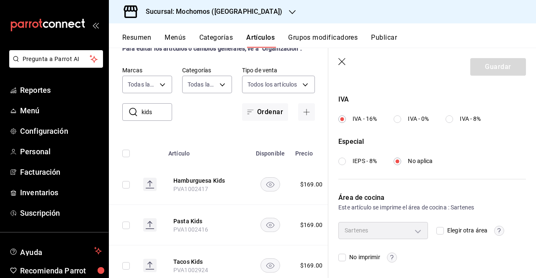
click at [440, 227] on input "Elegir otra área" at bounding box center [440, 231] width 8 height 8
checkbox input "true"
click at [403, 232] on body "Pregunta a Parrot AI Reportes Menú Configuración Personal Facturación Inventari…" at bounding box center [268, 139] width 536 height 278
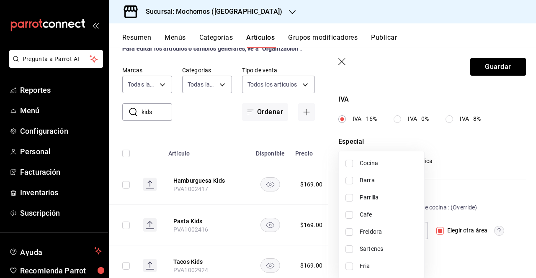
click at [383, 246] on span "Sartenes" at bounding box center [389, 249] width 58 height 9
type input "ae9f510e-be6b-4558-b659-d588d581ae31"
checkbox input "true"
click at [497, 75] on div at bounding box center [268, 139] width 536 height 278
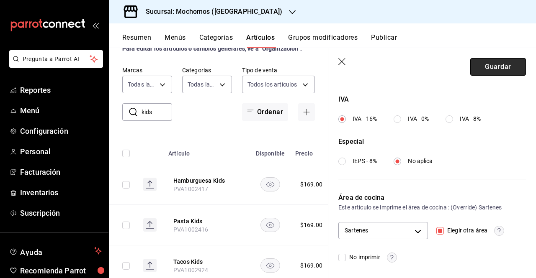
click at [495, 72] on button "Guardar" at bounding box center [498, 67] width 56 height 18
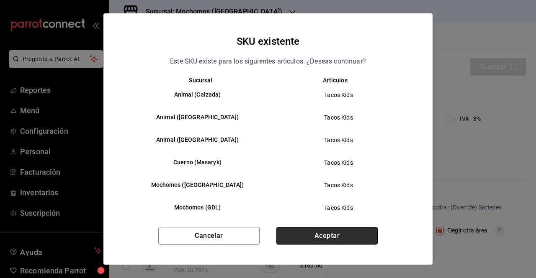
click at [330, 232] on button "Aceptar" at bounding box center [326, 236] width 101 height 18
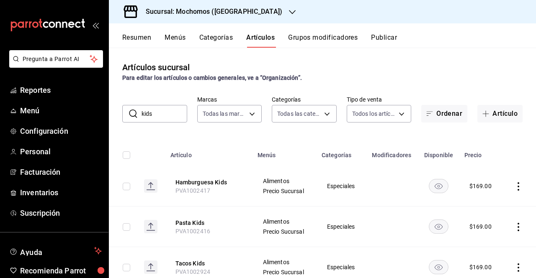
click at [381, 28] on div "Resumen Menús Categorías Artículos Grupos modificadores Publicar" at bounding box center [322, 35] width 427 height 24
click at [381, 31] on div "Resumen Menús Categorías Artículos Grupos modificadores Publicar" at bounding box center [322, 35] width 427 height 24
click at [381, 36] on button "Publicar" at bounding box center [384, 40] width 26 height 14
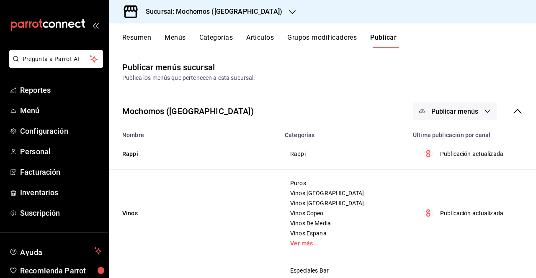
click at [438, 113] on span "Publicar menús" at bounding box center [454, 112] width 47 height 8
click at [438, 136] on div at bounding box center [428, 138] width 23 height 13
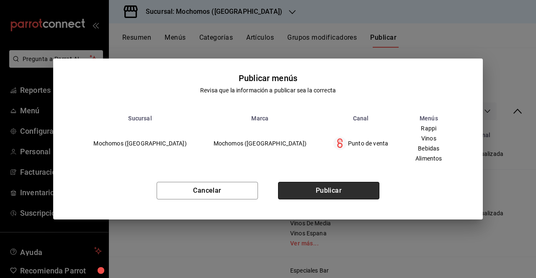
click at [358, 186] on button "Publicar" at bounding box center [328, 191] width 101 height 18
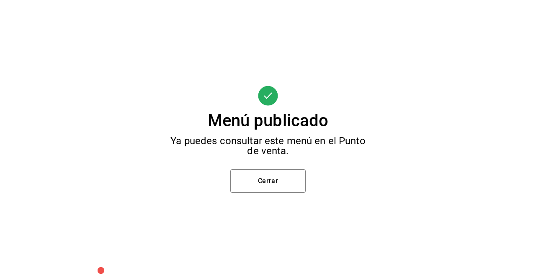
click at [290, 157] on div "Menú publicado Ya puedes consultar este menú en el Punto de venta. Cerrar" at bounding box center [268, 139] width 536 height 278
click at [283, 173] on button "Cerrar" at bounding box center [267, 181] width 75 height 23
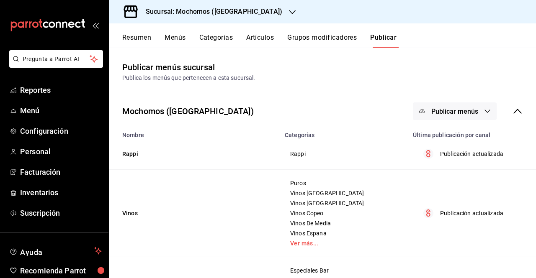
click at [253, 18] on div "Sucursal: Mochomos ([GEOGRAPHIC_DATA])" at bounding box center [207, 11] width 183 height 23
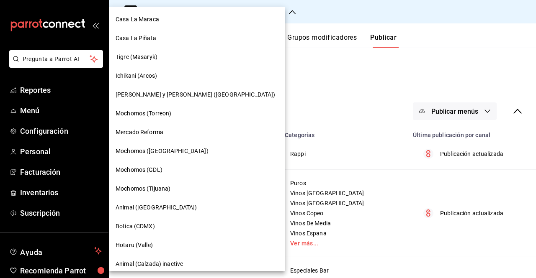
click at [256, 18] on div at bounding box center [268, 139] width 536 height 278
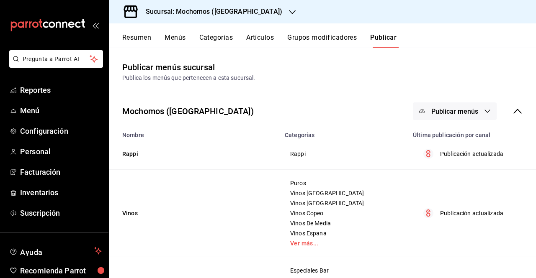
click at [289, 15] on icon "button" at bounding box center [292, 12] width 7 height 7
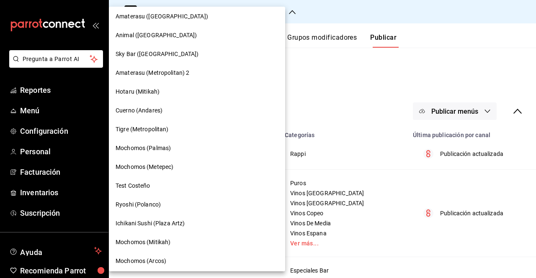
scroll to position [451, 0]
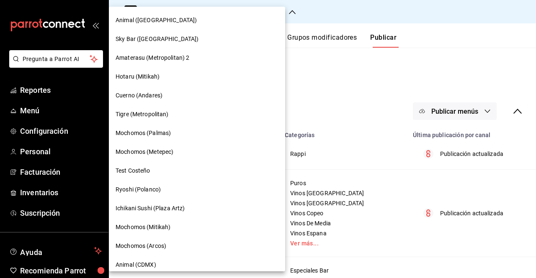
click at [183, 136] on div "Mochomos (Palmas)" at bounding box center [197, 133] width 163 height 9
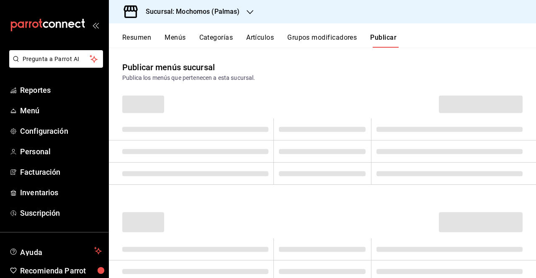
click at [257, 42] on button "Artículos" at bounding box center [260, 40] width 28 height 14
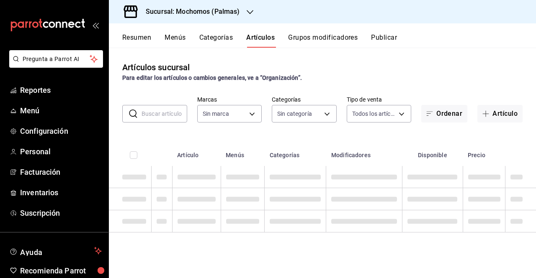
type input "bf8485d7-e0cc-45c4-ab71-007f8ecc3e56,b9965cb2-92ec-4840-853f-0e08f184e216,7b542…"
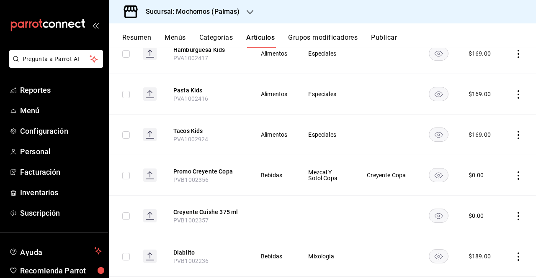
scroll to position [134, 0]
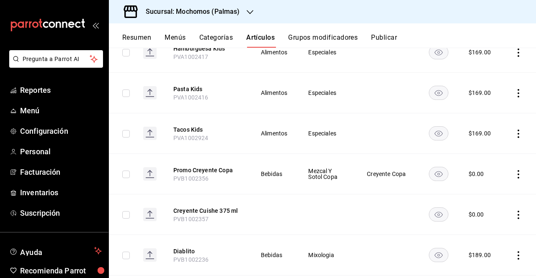
type input "70f98016-ab90-4f26-81e6-ab4884d8d8a0"
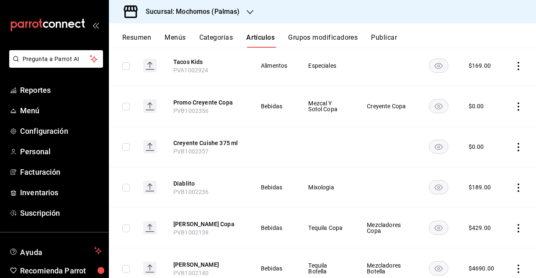
scroll to position [203, 0]
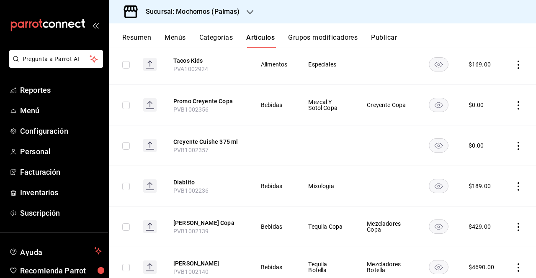
click at [220, 110] on th "Promo Creyente Copa PVB1002356" at bounding box center [206, 105] width 87 height 41
click at [215, 101] on button "Promo Creyente Copa" at bounding box center [206, 101] width 67 height 8
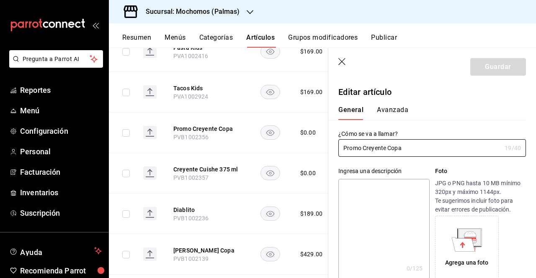
type input "$0.00"
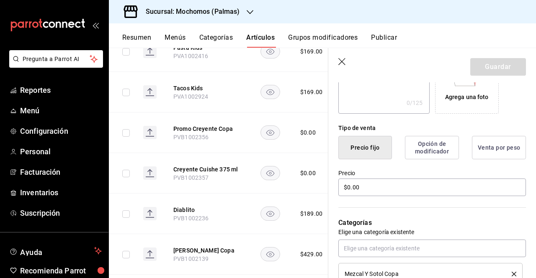
scroll to position [165, 0]
click at [345, 62] on icon "button" at bounding box center [342, 62] width 8 height 8
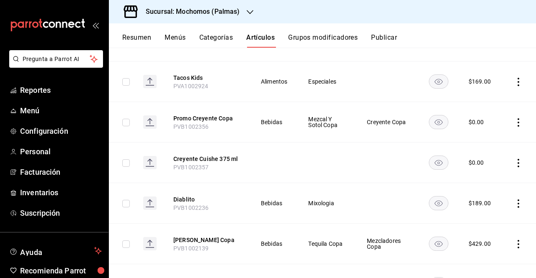
scroll to position [188, 0]
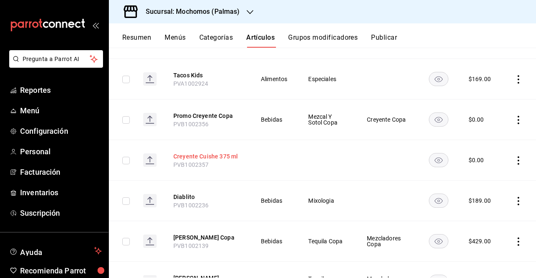
click at [206, 154] on button "Creyente Cuishe 375 ml" at bounding box center [206, 156] width 67 height 8
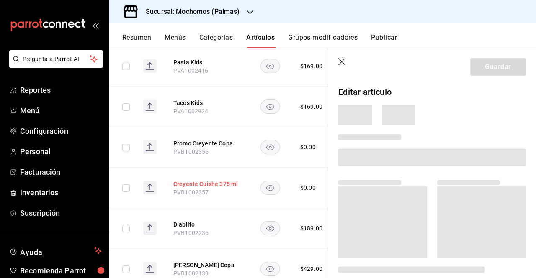
click at [203, 183] on button "Creyente Cuishe 375 ml" at bounding box center [206, 184] width 67 height 8
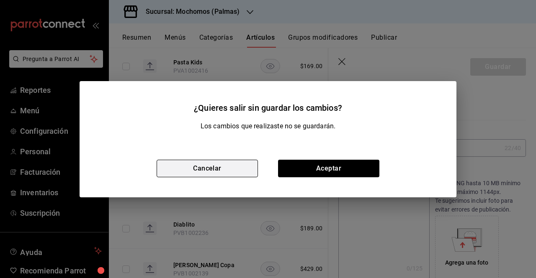
click at [232, 170] on button "Cancelar" at bounding box center [207, 169] width 101 height 18
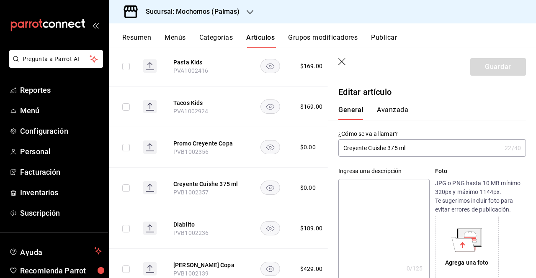
click at [345, 62] on icon "button" at bounding box center [342, 62] width 8 height 8
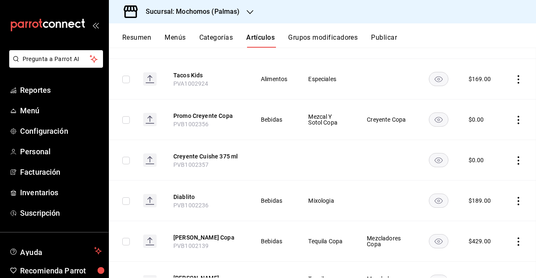
scroll to position [161, 0]
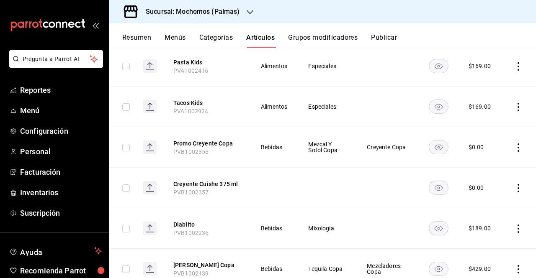
click at [227, 178] on th "Creyente Cuishe 375 ml PVB1002357" at bounding box center [206, 188] width 87 height 41
click at [210, 203] on th "Creyente Cuishe 375 ml PVB1002357" at bounding box center [206, 188] width 87 height 41
click at [218, 191] on th "Creyente Cuishe 375 ml PVB1002357" at bounding box center [206, 188] width 87 height 41
click at [222, 185] on button "Creyente Cuishe 375 ml" at bounding box center [206, 184] width 67 height 8
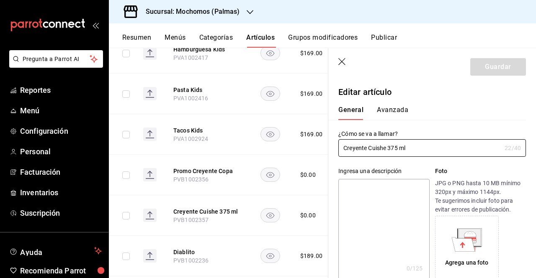
click at [342, 68] on header "Guardar" at bounding box center [432, 65] width 208 height 34
click at [342, 67] on header "Guardar" at bounding box center [432, 65] width 208 height 34
click at [342, 63] on icon "button" at bounding box center [342, 62] width 8 height 8
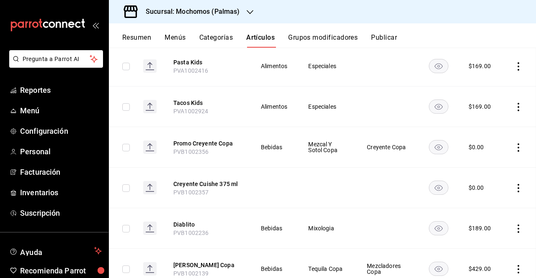
scroll to position [133, 0]
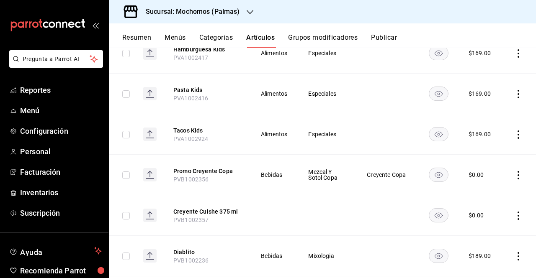
click at [300, 41] on button "Grupos modificadores" at bounding box center [323, 40] width 70 height 14
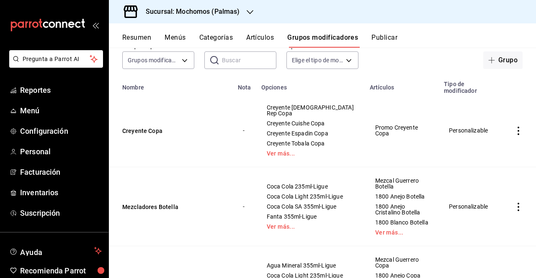
scroll to position [50, 0]
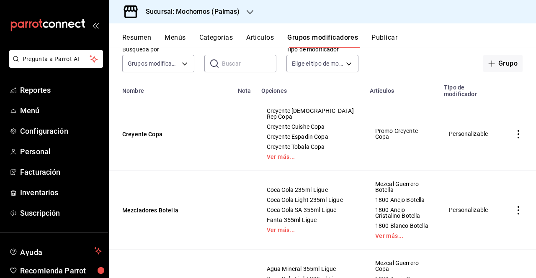
click at [152, 127] on td "Creyente Copa" at bounding box center [171, 134] width 124 height 73
click at [151, 130] on button "Creyente Copa" at bounding box center [172, 134] width 100 height 8
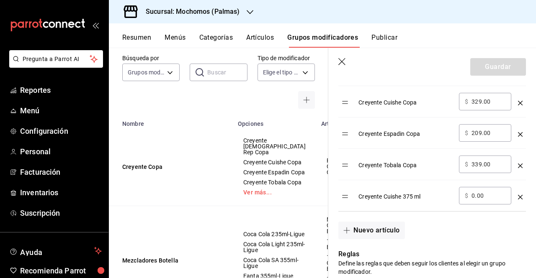
scroll to position [331, 0]
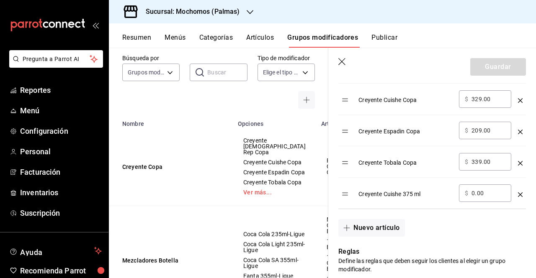
click at [434, 41] on div "Resumen Menús Categorías Artículos Grupos modificadores Publicar" at bounding box center [329, 40] width 414 height 14
click at [344, 60] on icon "button" at bounding box center [341, 61] width 7 height 7
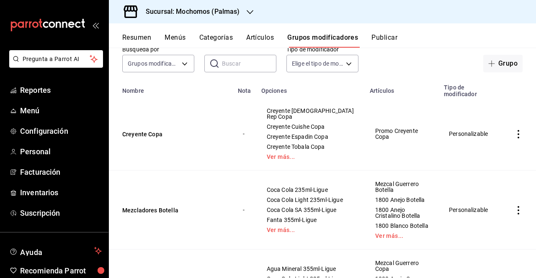
click at [260, 41] on button "Artículos" at bounding box center [260, 40] width 28 height 14
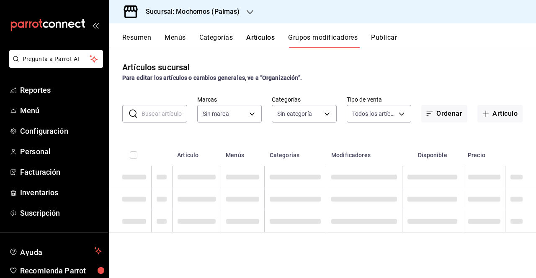
type input "70f98016-ab90-4f26-81e6-ab4884d8d8a0"
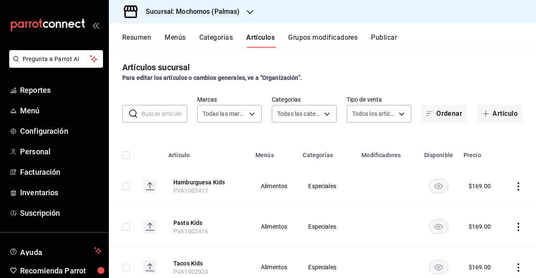
type input "bf8485d7-e0cc-45c4-ab71-007f8ecc3e56,b9965cb2-92ec-4840-853f-0e08f184e216,7b542…"
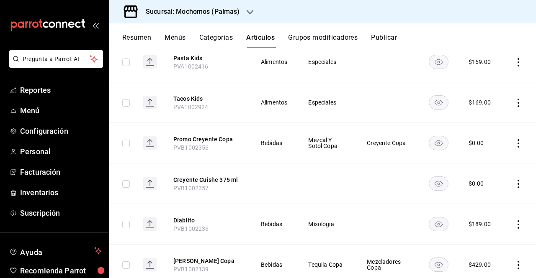
scroll to position [154, 0]
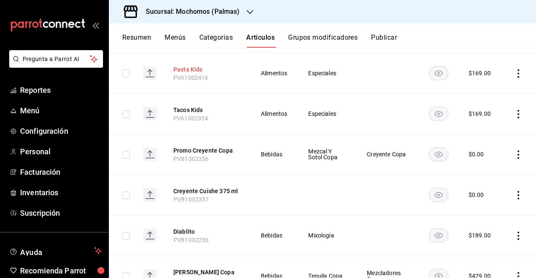
click at [207, 72] on button "Pasta Kids" at bounding box center [206, 69] width 67 height 8
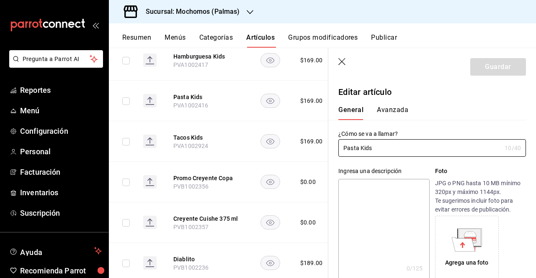
click at [394, 109] on button "Avanzada" at bounding box center [392, 113] width 31 height 14
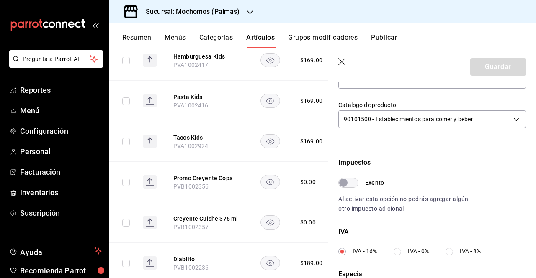
scroll to position [312, 0]
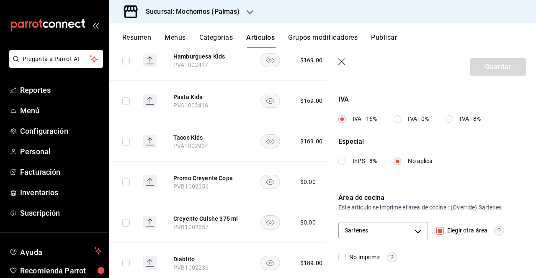
click at [347, 61] on header "Guardar" at bounding box center [432, 65] width 208 height 34
click at [344, 61] on icon "button" at bounding box center [342, 62] width 8 height 8
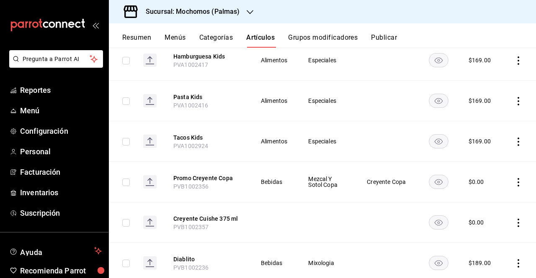
click at [221, 38] on button "Categorías" at bounding box center [216, 40] width 34 height 14
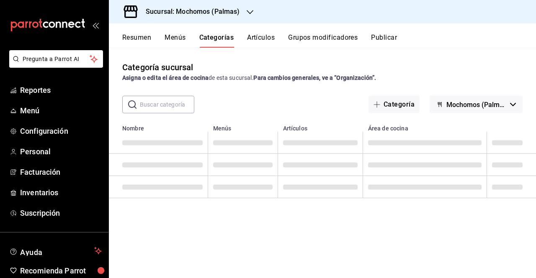
click at [260, 35] on button "Artículos" at bounding box center [261, 40] width 28 height 14
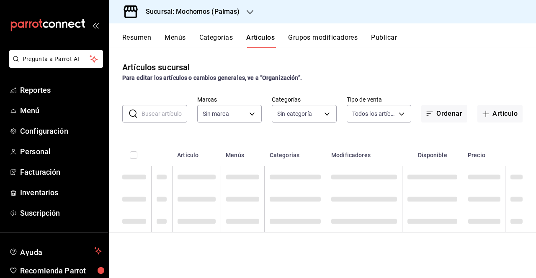
type input "bf8485d7-e0cc-45c4-ab71-007f8ecc3e56,b9965cb2-92ec-4840-853f-0e08f184e216,7b542…"
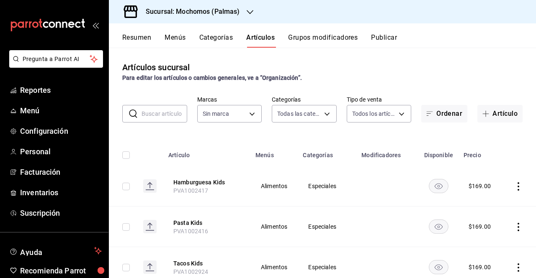
type input "70f98016-ab90-4f26-81e6-ab4884d8d8a0"
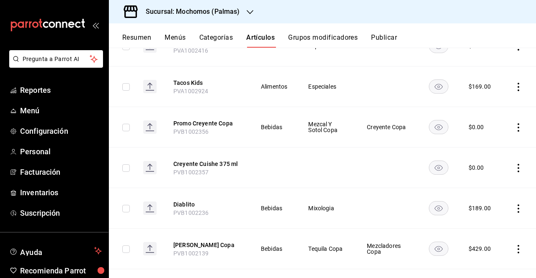
scroll to position [177, 0]
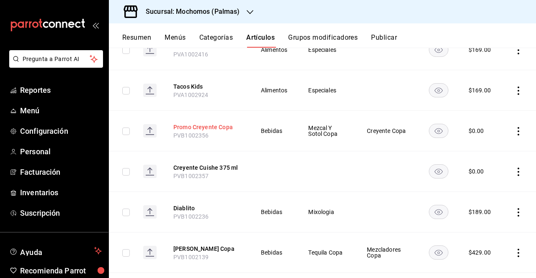
click at [218, 130] on button "Promo Creyente Copa" at bounding box center [206, 127] width 67 height 8
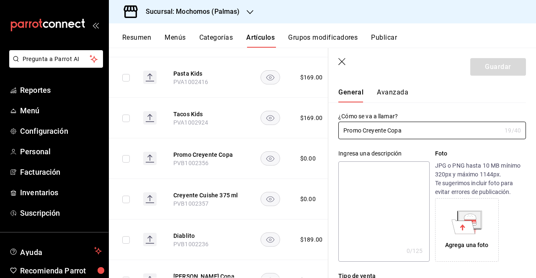
type input "$0.00"
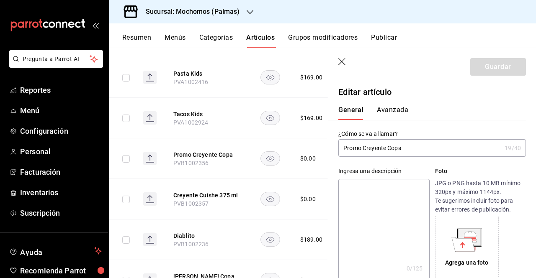
click at [337, 64] on header "Guardar" at bounding box center [432, 65] width 208 height 34
click at [342, 62] on icon "button" at bounding box center [341, 61] width 7 height 7
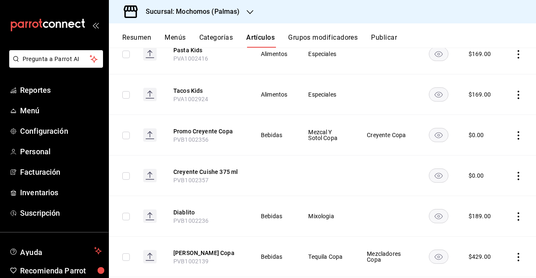
scroll to position [190, 0]
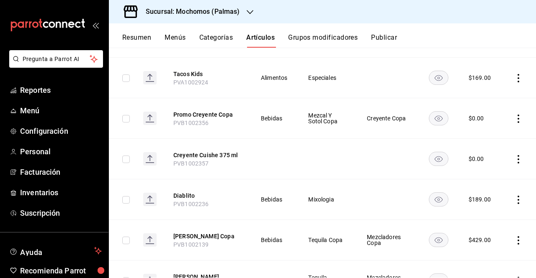
click at [331, 36] on button "Grupos modificadores" at bounding box center [323, 40] width 70 height 14
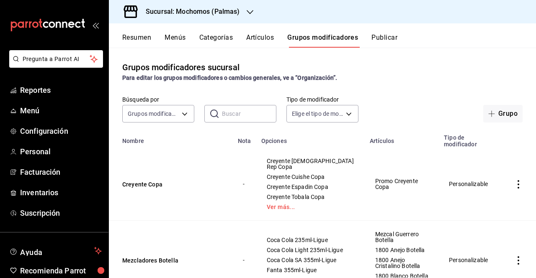
click at [215, 47] on button "Categorías" at bounding box center [216, 40] width 34 height 14
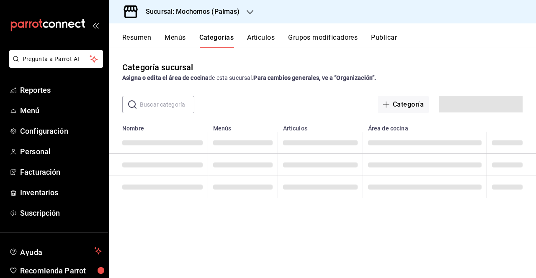
click at [237, 37] on div "Resumen Menús Categorías Artículos Grupos modificadores Publicar" at bounding box center [329, 40] width 414 height 14
click at [255, 34] on button "Artículos" at bounding box center [261, 40] width 28 height 14
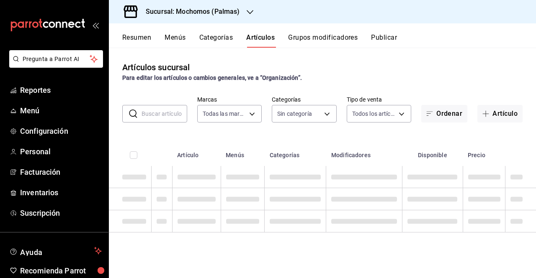
type input "70f98016-ab90-4f26-81e6-ab4884d8d8a0"
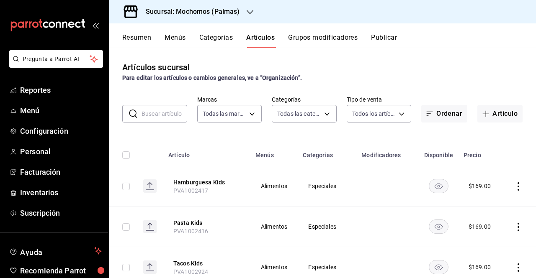
type input "bf8485d7-e0cc-45c4-ab71-007f8ecc3e56,b9965cb2-92ec-4840-853f-0e08f184e216,7b542…"
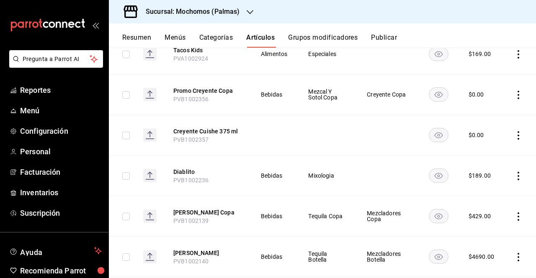
scroll to position [212, 0]
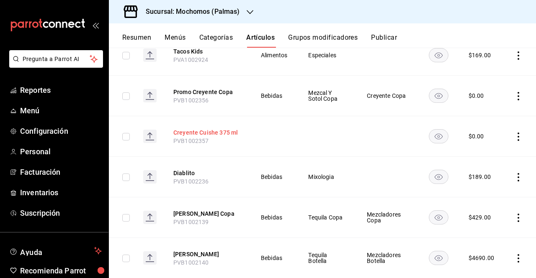
click at [224, 133] on button "Creyente Cuishe 375 ml" at bounding box center [206, 133] width 67 height 8
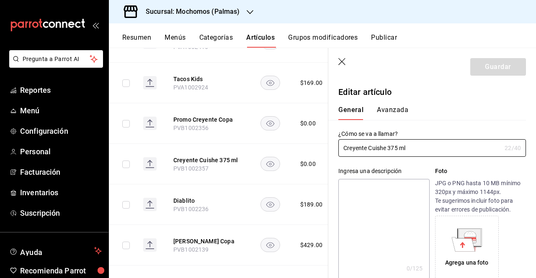
type input "$0.00"
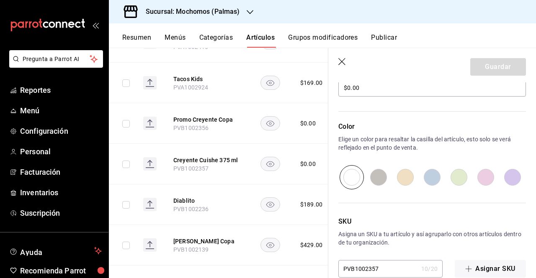
scroll to position [274, 0]
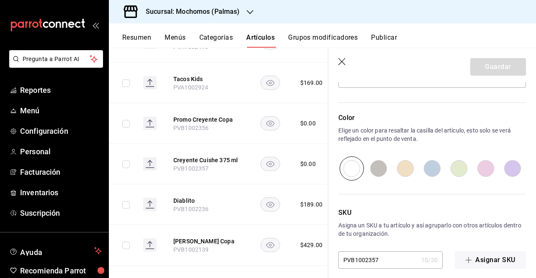
click at [342, 61] on icon "button" at bounding box center [342, 62] width 8 height 8
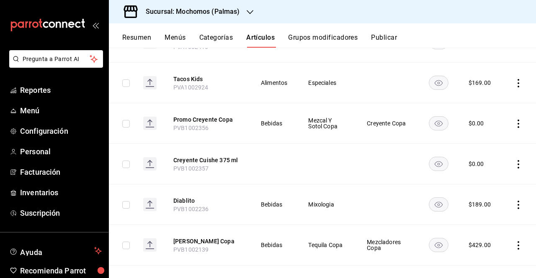
click at [221, 10] on h3 "Sucursal: Mochomos (Palmas)" at bounding box center [189, 12] width 101 height 10
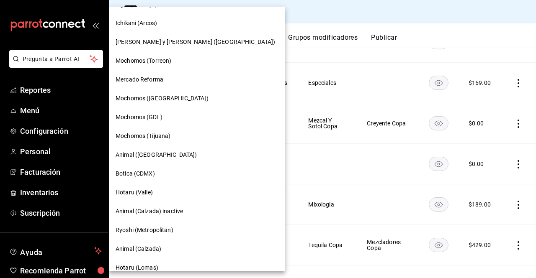
scroll to position [56, 0]
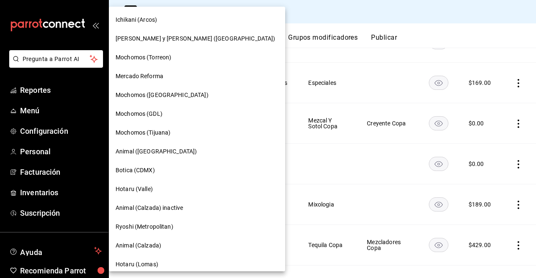
click at [159, 111] on span "Mochomos (GDL)" at bounding box center [139, 114] width 47 height 9
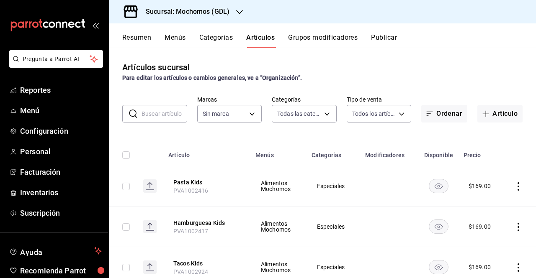
type input "c0db8a99-aef8-4e9c-862d-72763fc5d605,0e6da5ad-e1ed-4623-8a7f-4db137866549,4ba6e…"
type input "36c25d4a-7cb0-456c-a434-e981d54830bc,9cac9703-0c5a-4d8b-addd-5b6b571d65b9"
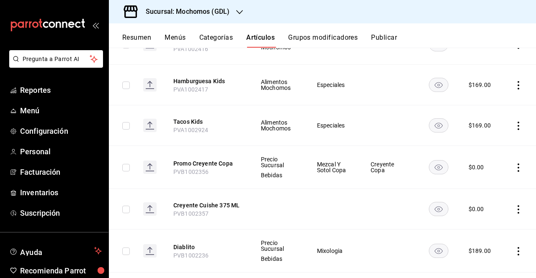
scroll to position [147, 0]
